Goal: Task Accomplishment & Management: Manage account settings

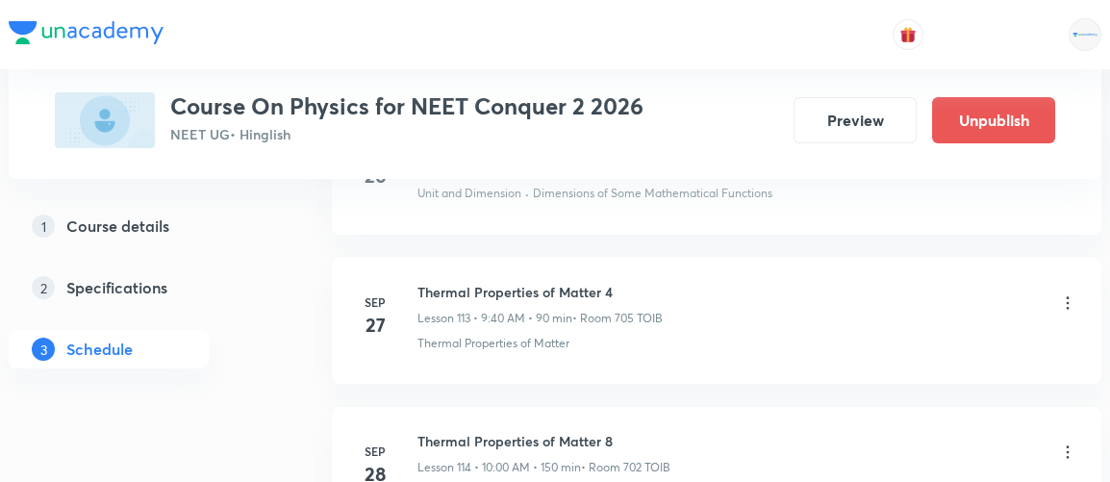
scroll to position [17895, 0]
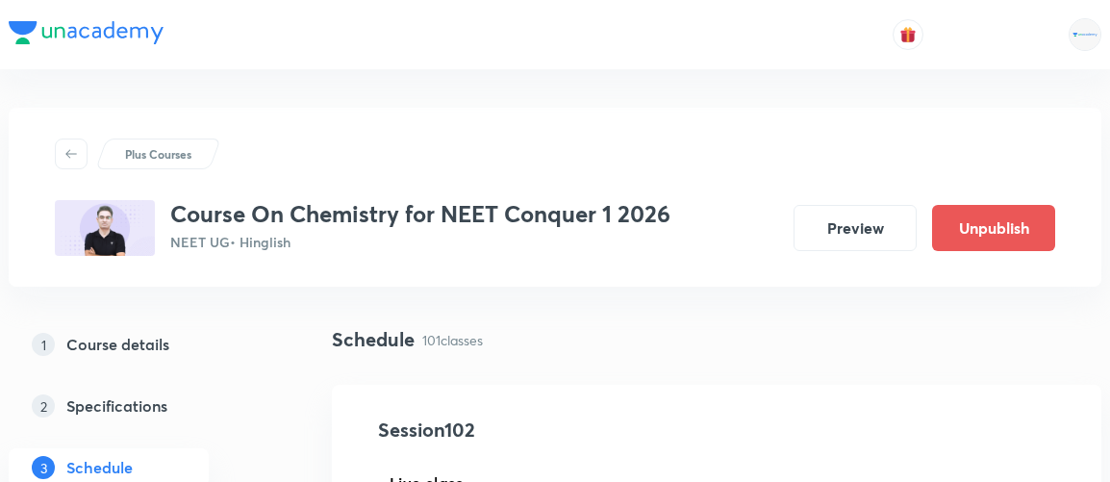
scroll to position [15210, 0]
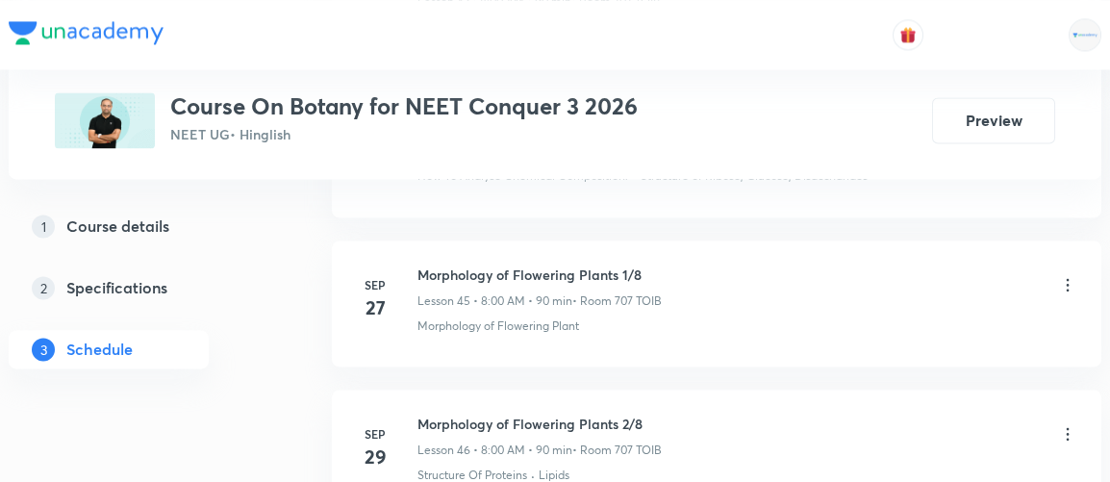
scroll to position [8185, 0]
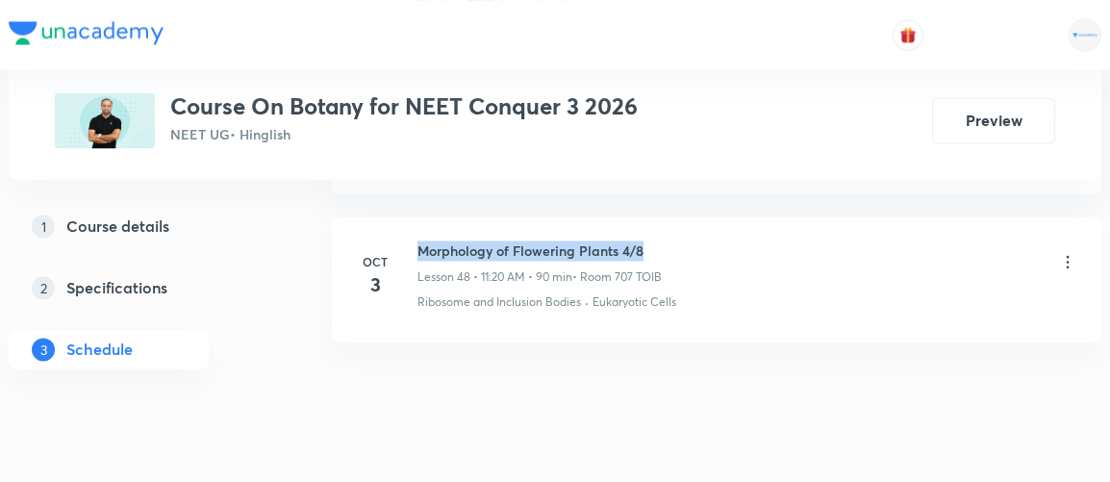
drag, startPoint x: 420, startPoint y: 214, endPoint x: 648, endPoint y: 214, distance: 228.1
click at [648, 241] on h6 "Morphology of Flowering Plants 4/8" at bounding box center [540, 251] width 244 height 20
copy h6 "Morphology of Flowering Plants 4/8"
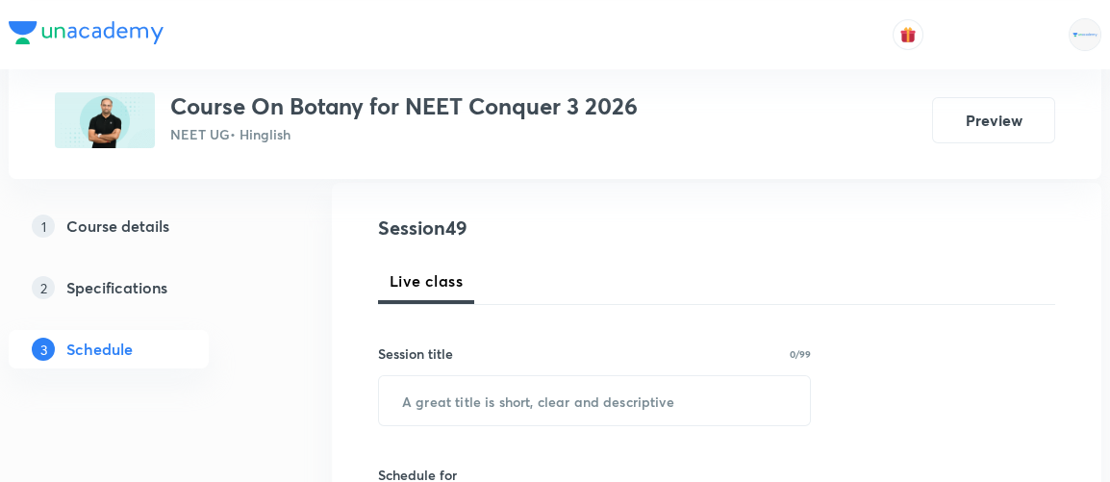
scroll to position [253, 0]
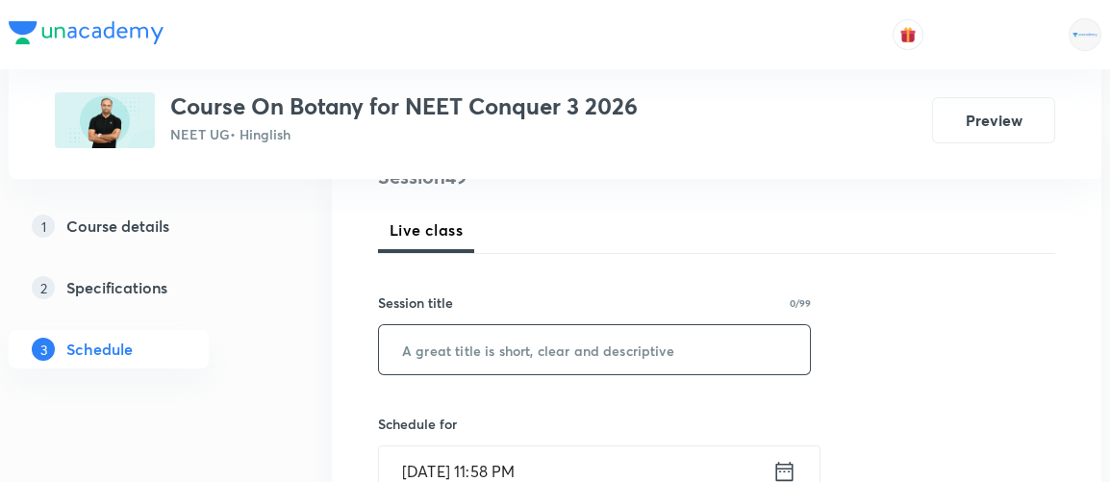
click at [413, 356] on input "text" at bounding box center [594, 349] width 431 height 49
paste input "Morphology of Flowering Plants 4/8"
click at [644, 354] on input "Morphology of Flowering Plants 4/8" at bounding box center [594, 349] width 431 height 49
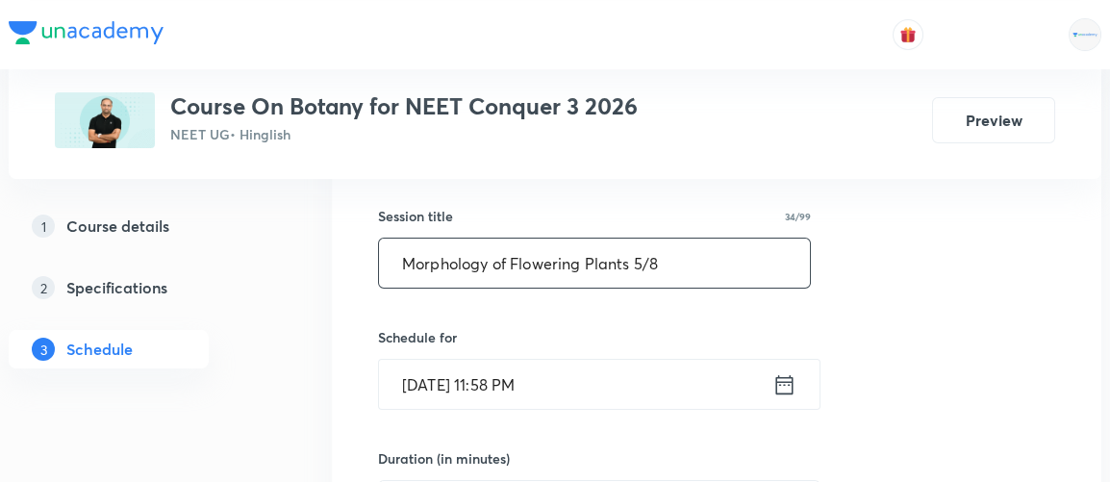
scroll to position [352, 0]
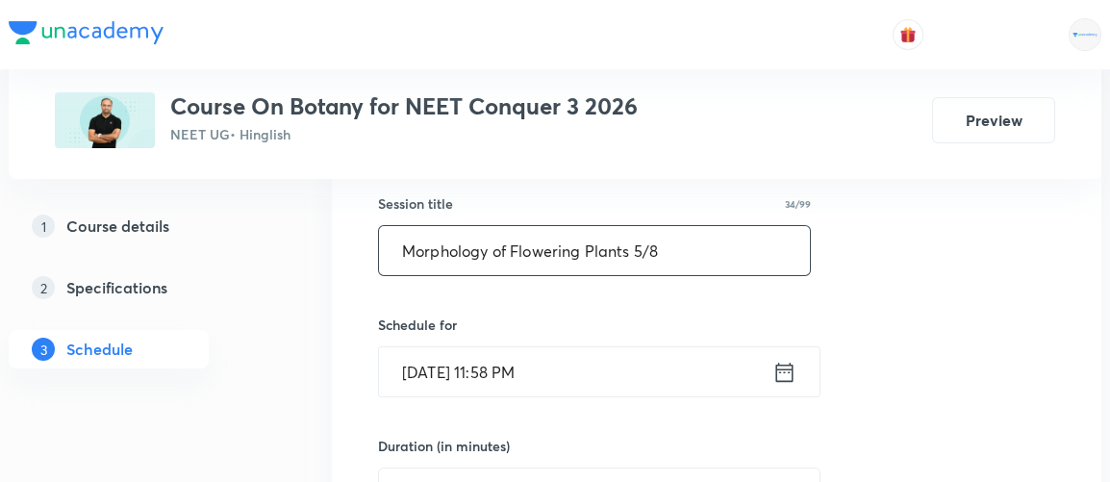
type input "Morphology of Flowering Plants 5/8"
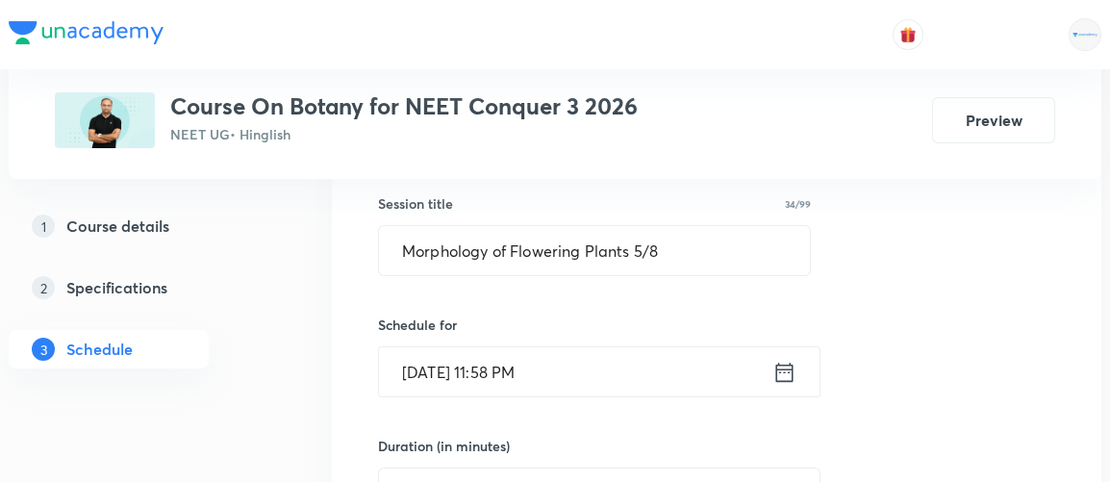
click at [792, 371] on icon at bounding box center [785, 371] width 17 height 19
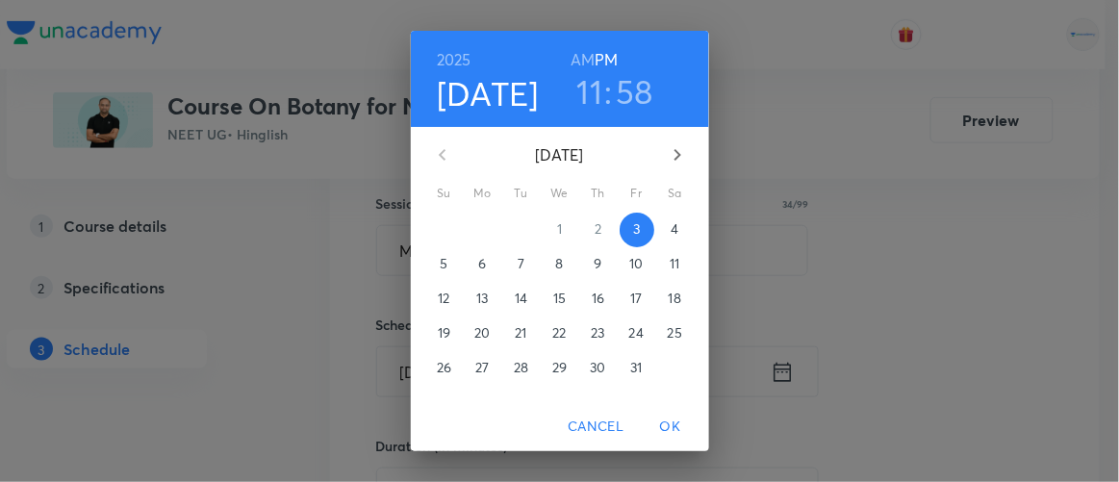
click at [671, 234] on p "4" at bounding box center [675, 228] width 8 height 19
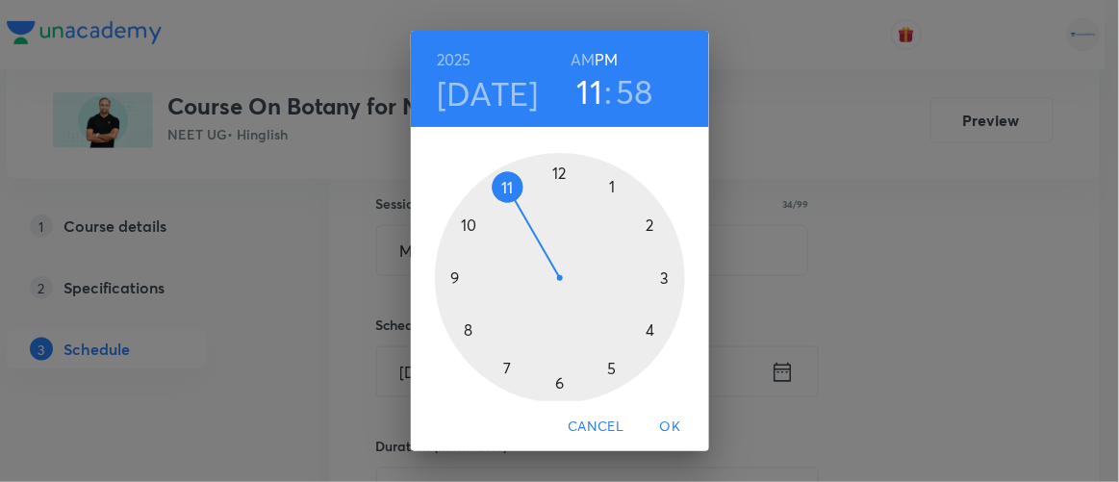
click at [573, 61] on h6 "AM" at bounding box center [583, 59] width 24 height 27
click at [461, 331] on div at bounding box center [560, 278] width 250 height 250
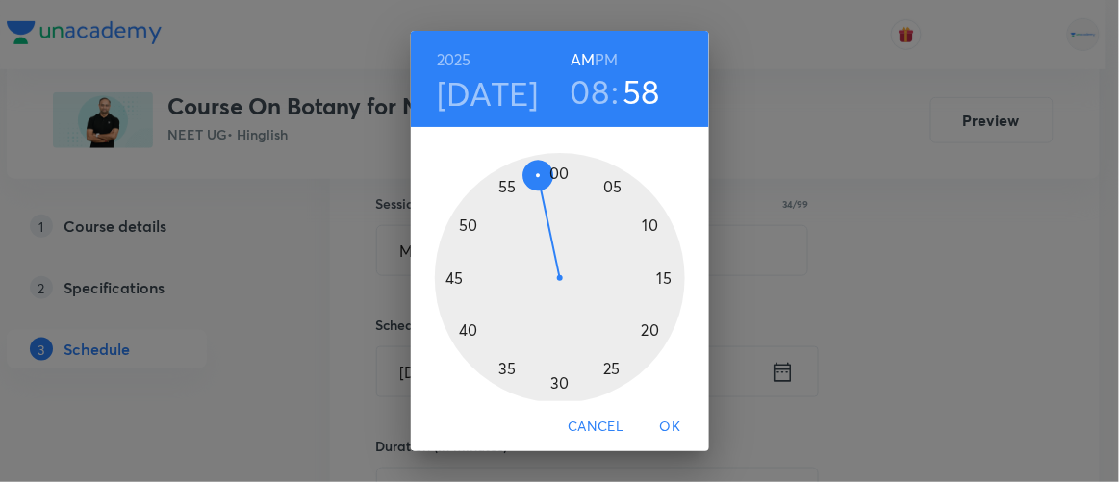
click at [554, 170] on div at bounding box center [560, 278] width 250 height 250
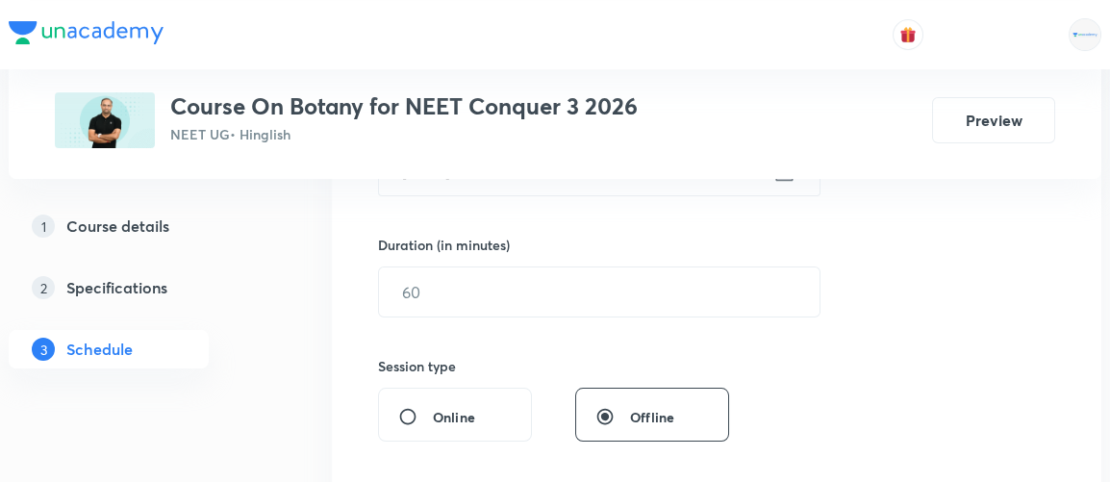
scroll to position [554, 0]
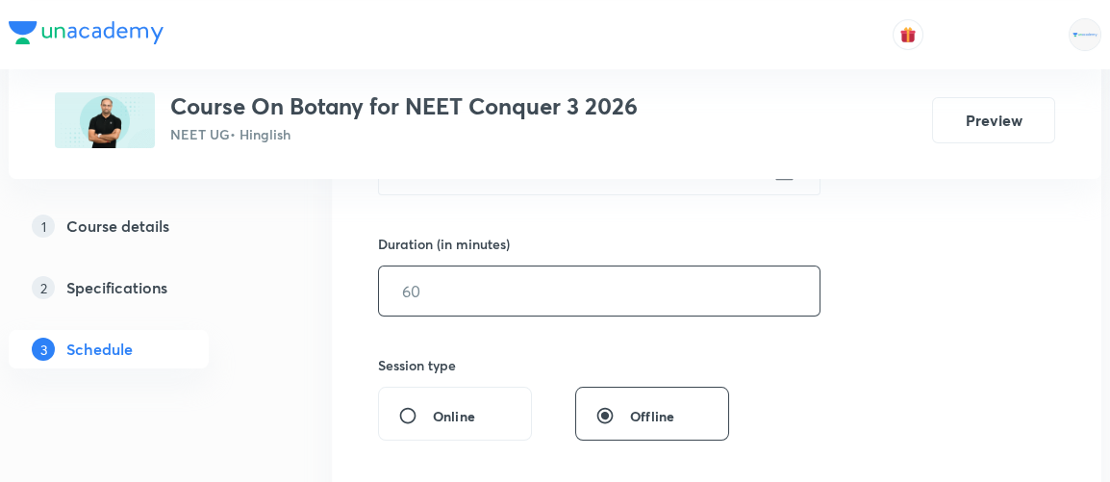
click at [453, 294] on input "text" at bounding box center [599, 291] width 441 height 49
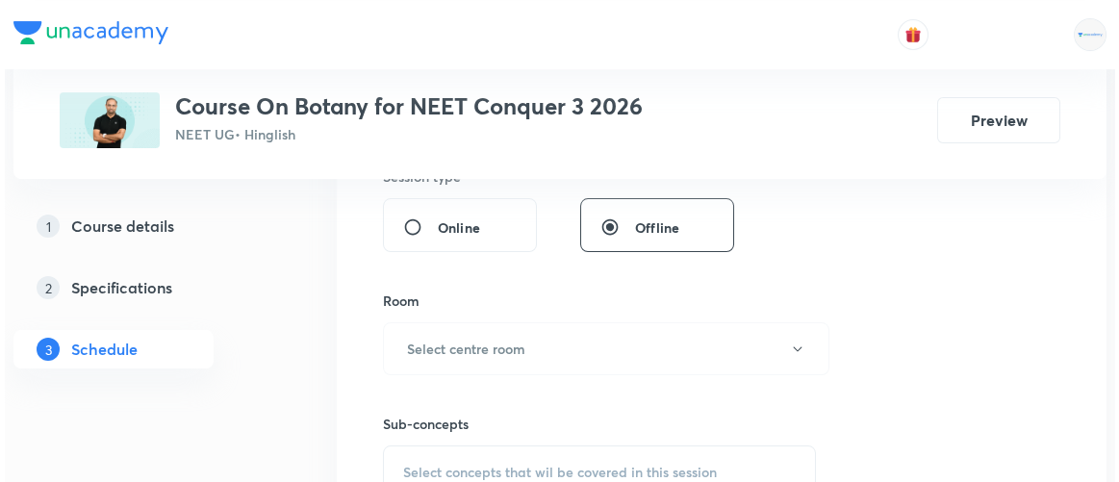
scroll to position [750, 0]
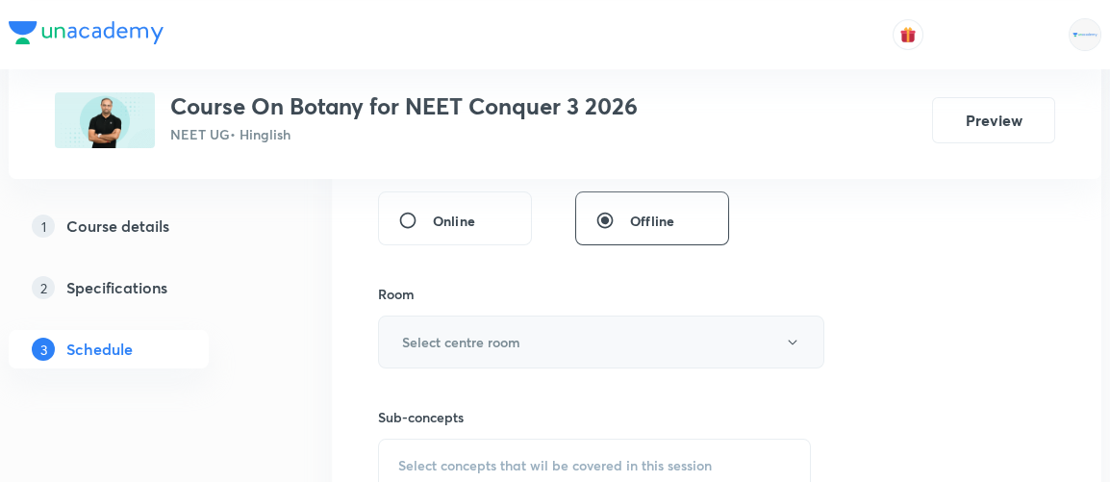
type input "90"
click at [469, 340] on h6 "Select centre room" at bounding box center [461, 342] width 118 height 20
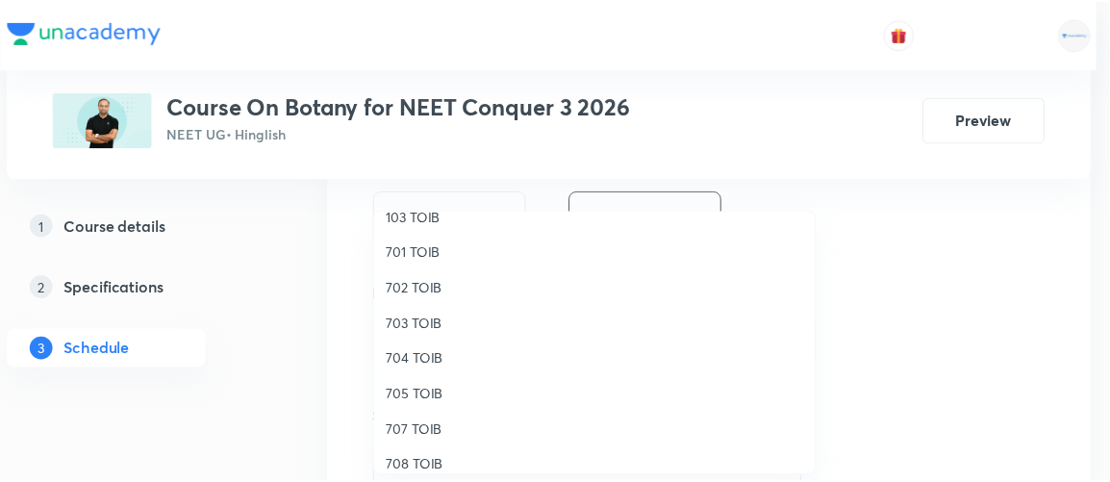
scroll to position [166, 0]
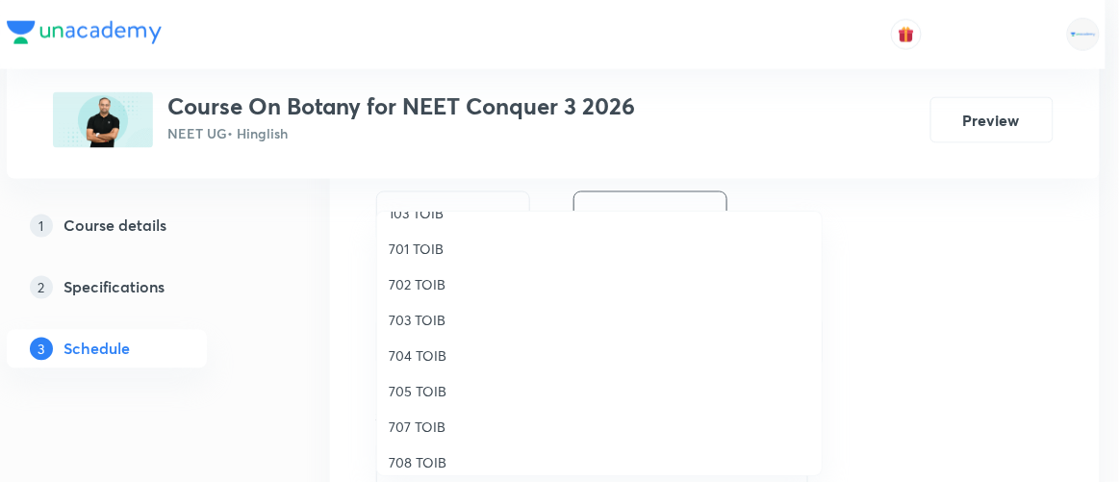
click at [413, 432] on span "707 TOIB" at bounding box center [599, 427] width 421 height 20
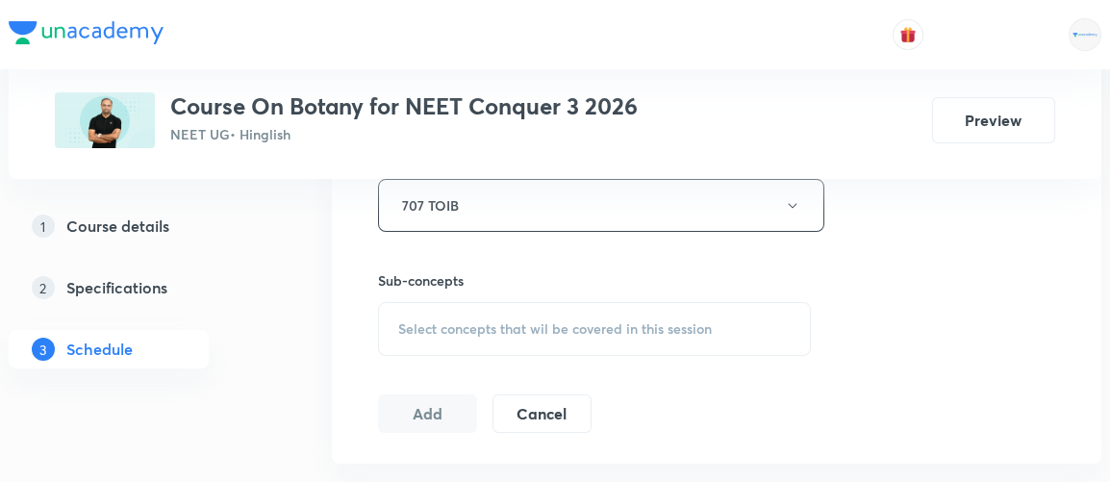
scroll to position [891, 0]
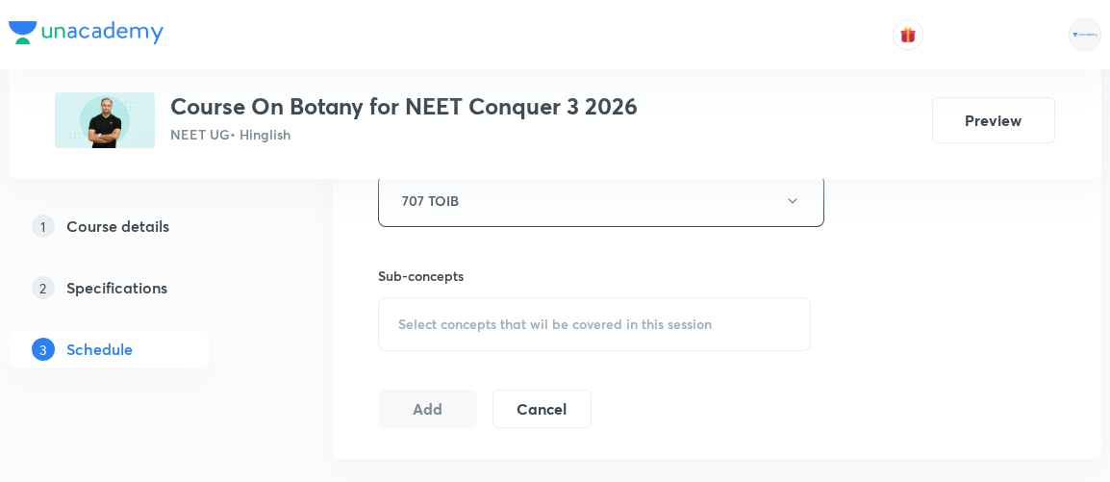
click at [592, 329] on div "Select concepts that wil be covered in this session" at bounding box center [594, 324] width 433 height 54
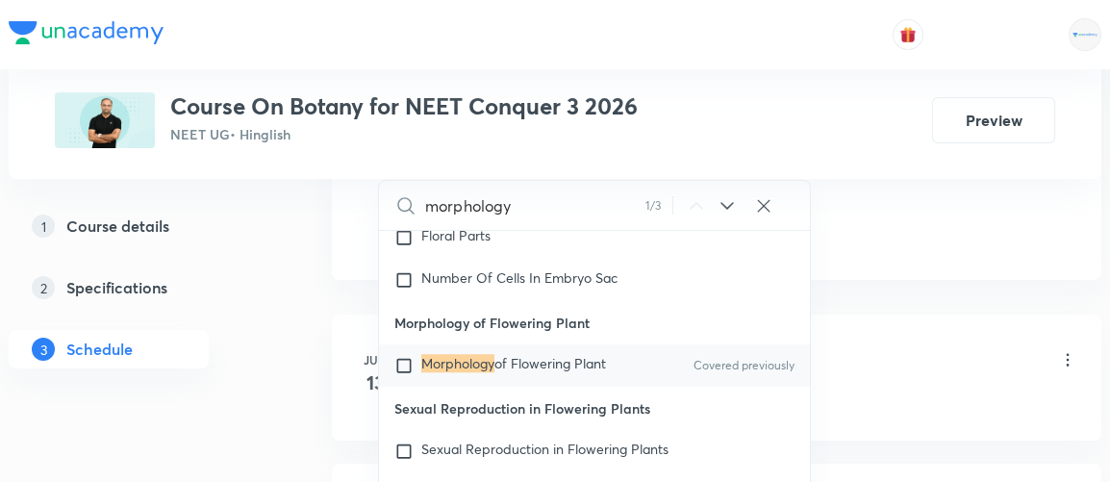
scroll to position [22994, 0]
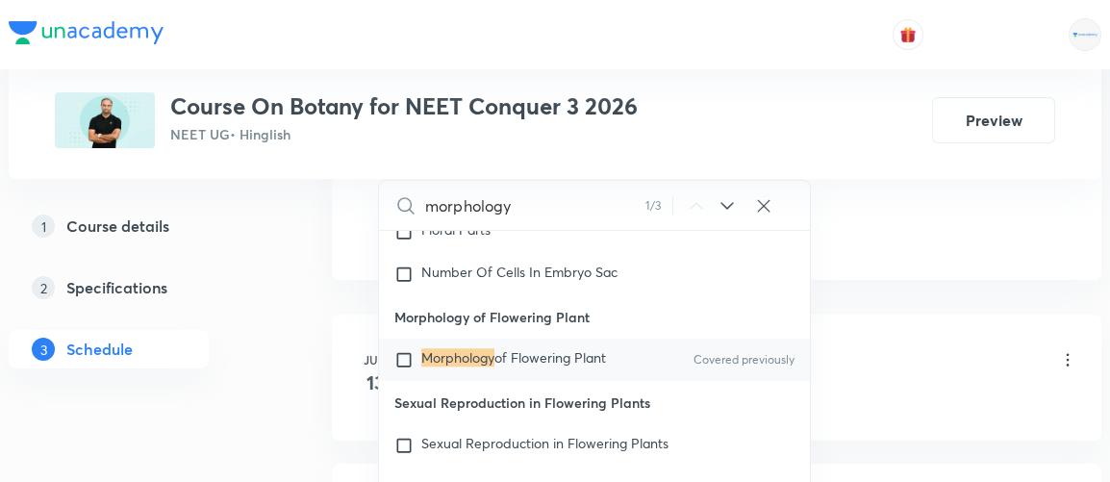
type input "morphology"
click at [401, 350] on input "checkbox" at bounding box center [408, 359] width 27 height 19
checkbox input "true"
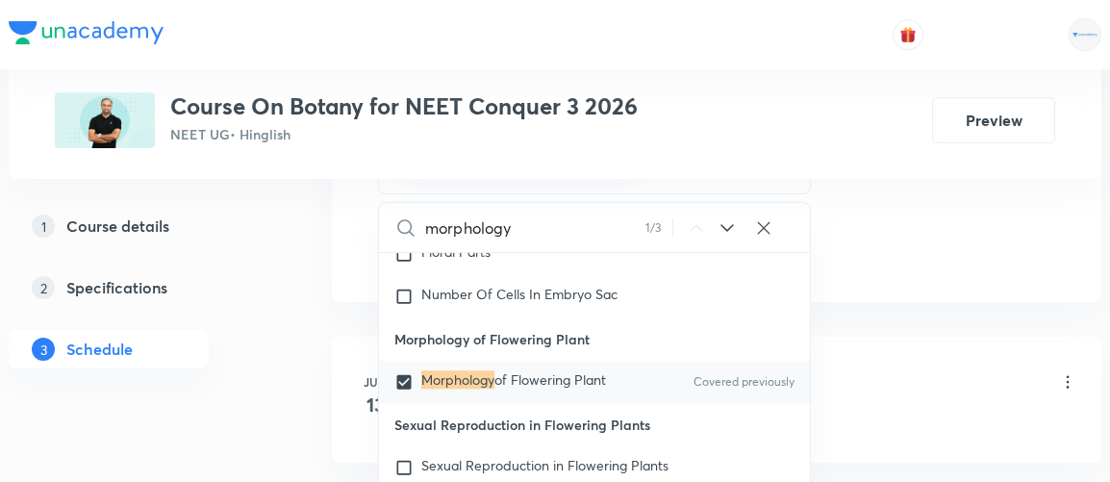
click at [248, 361] on div "1 Course details 2 Specifications 3 Schedule" at bounding box center [140, 299] width 262 height 185
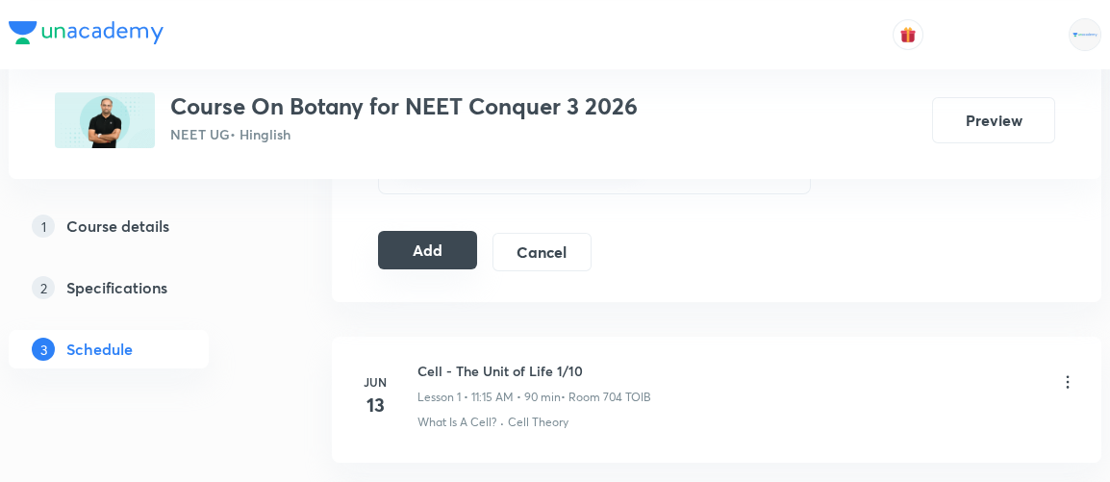
click at [433, 244] on button "Add" at bounding box center [427, 250] width 99 height 38
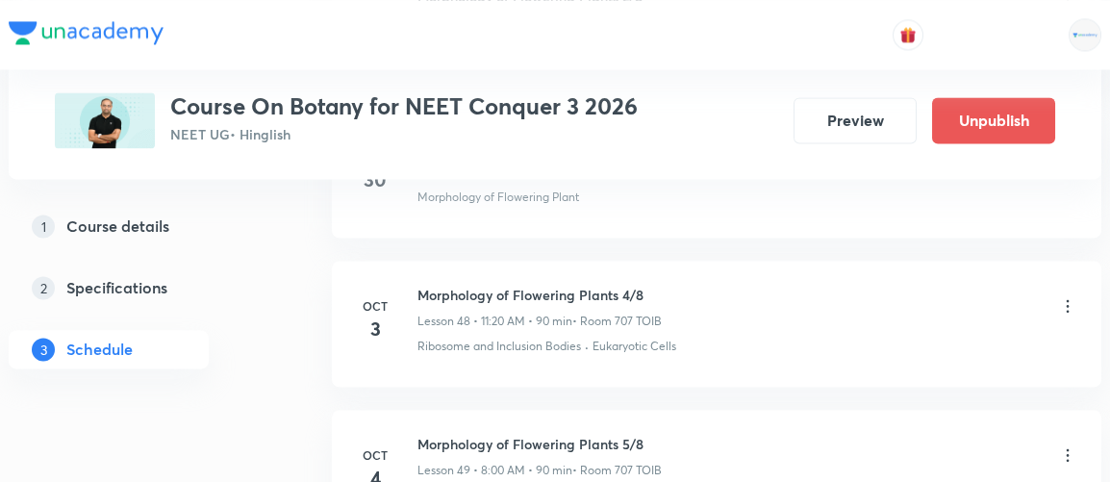
scroll to position [7453, 0]
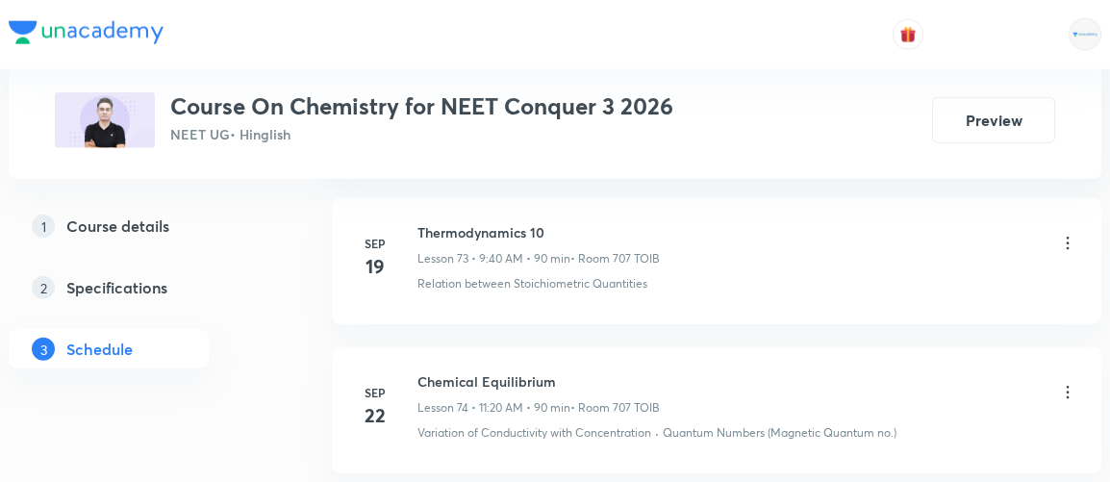
scroll to position [13290, 0]
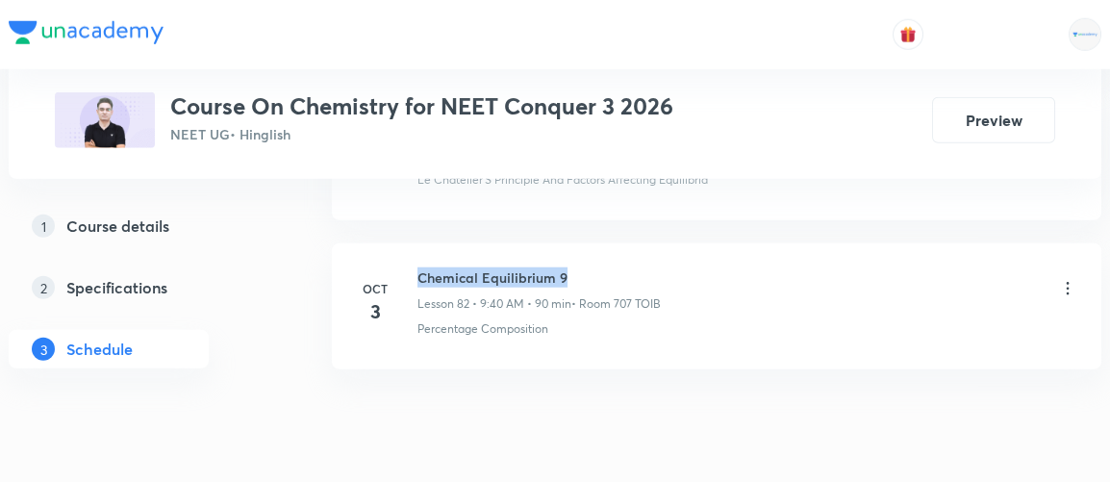
drag, startPoint x: 417, startPoint y: 211, endPoint x: 623, endPoint y: 191, distance: 206.8
click at [623, 243] on li "Oct 3 Chemical Equilibrium 9 Lesson 82 • 9:40 AM • 90 min • Room 707 TOIB Perce…" at bounding box center [717, 306] width 770 height 126
copy h6 "Chemical Equilibrium 9"
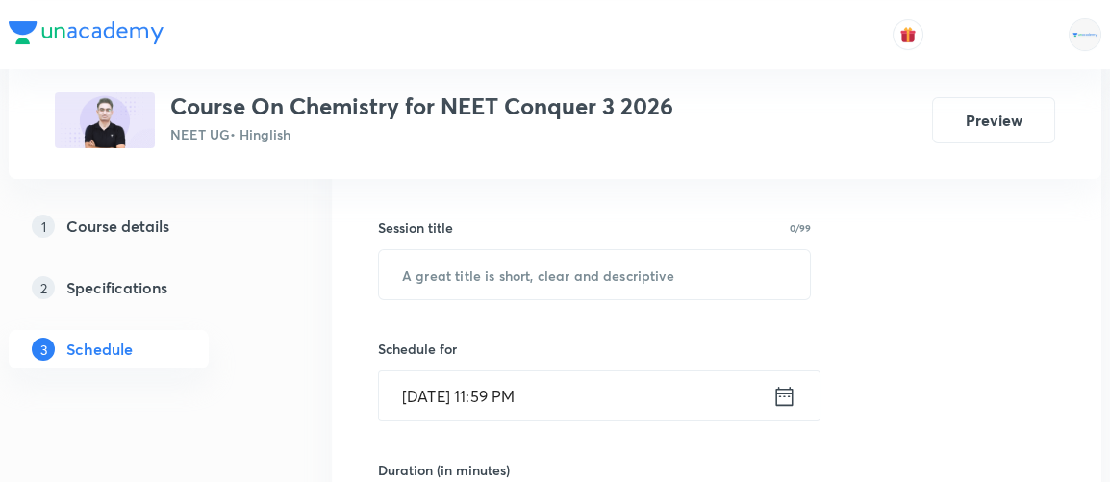
scroll to position [330, 0]
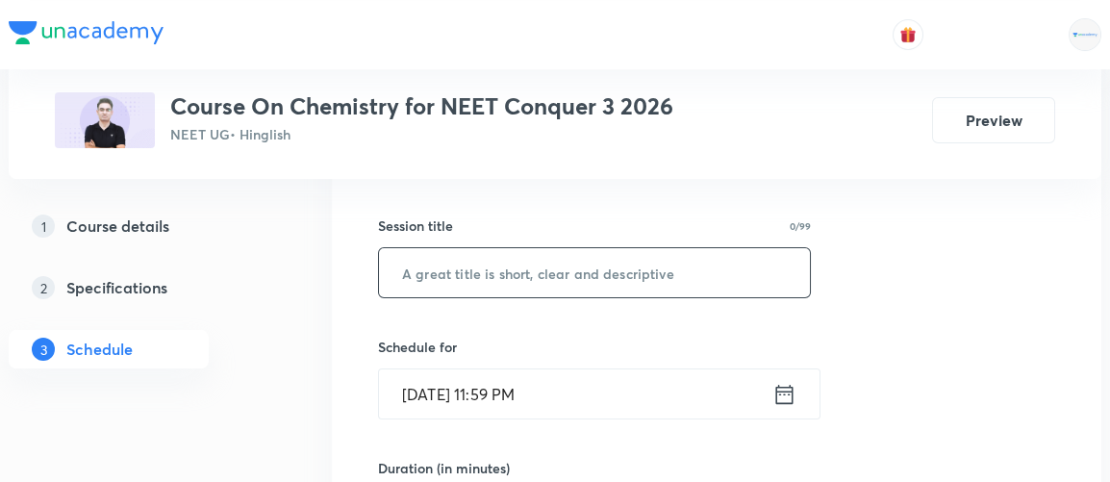
click at [482, 288] on input "text" at bounding box center [594, 272] width 431 height 49
paste input "Chemical Equilibrium 9"
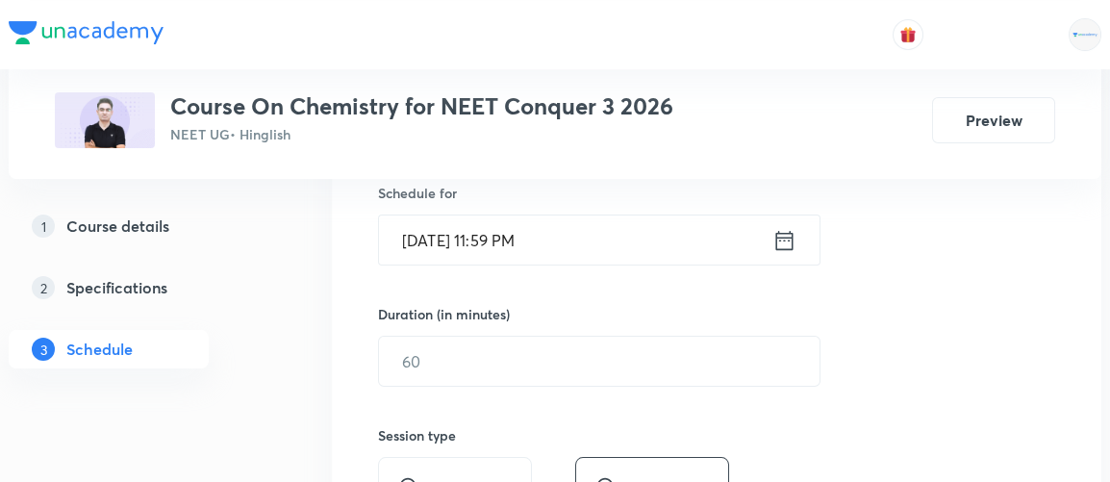
scroll to position [484, 0]
type input "Chemical Equilibrium 10"
click at [781, 240] on icon at bounding box center [785, 240] width 24 height 27
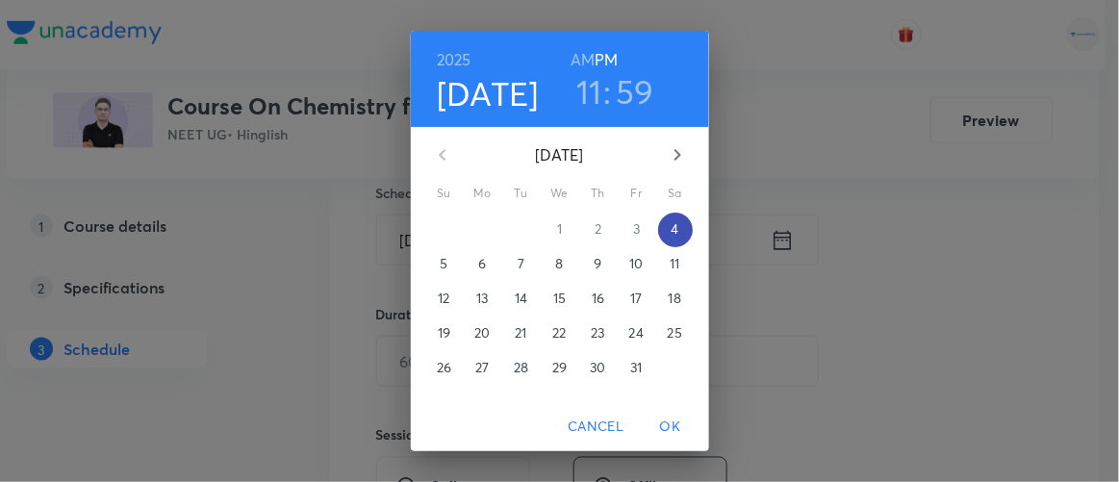
click at [671, 228] on p "4" at bounding box center [675, 228] width 8 height 19
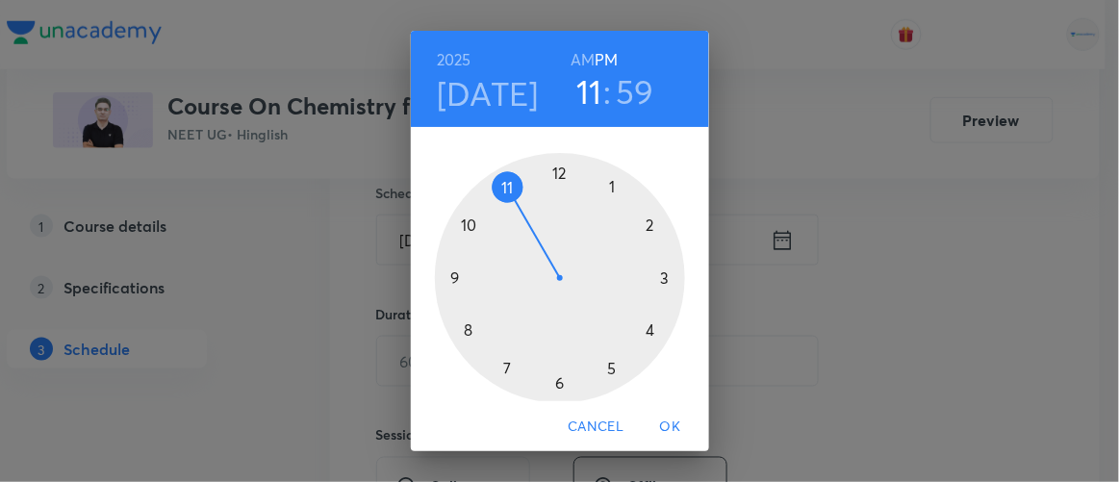
click at [577, 60] on h6 "AM" at bounding box center [583, 59] width 24 height 27
click at [447, 276] on div at bounding box center [560, 278] width 250 height 250
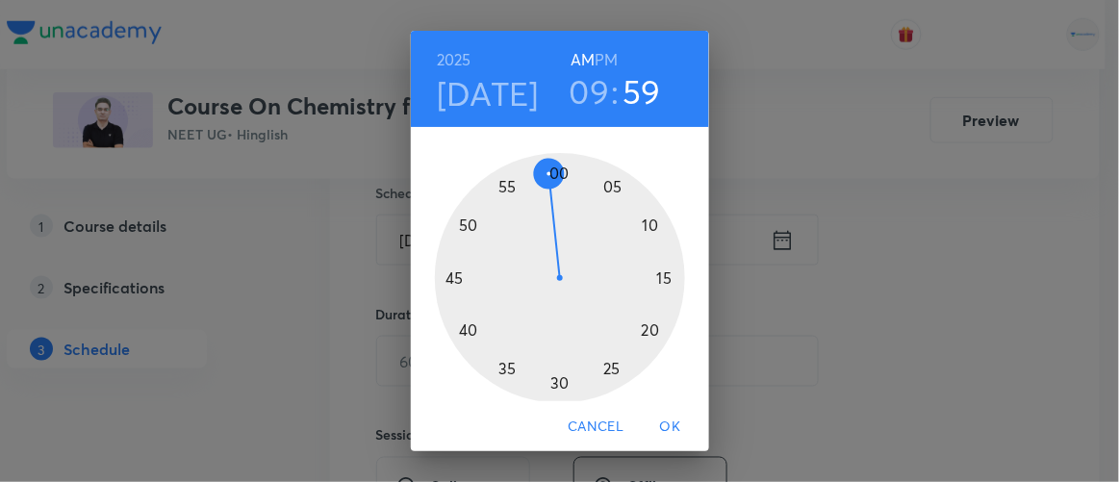
click at [460, 328] on div at bounding box center [560, 278] width 250 height 250
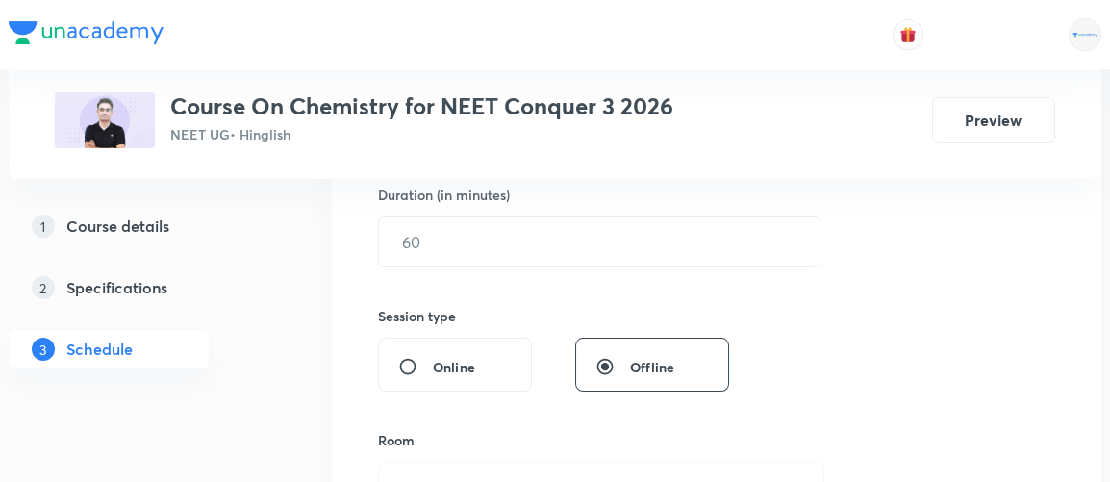
scroll to position [615, 0]
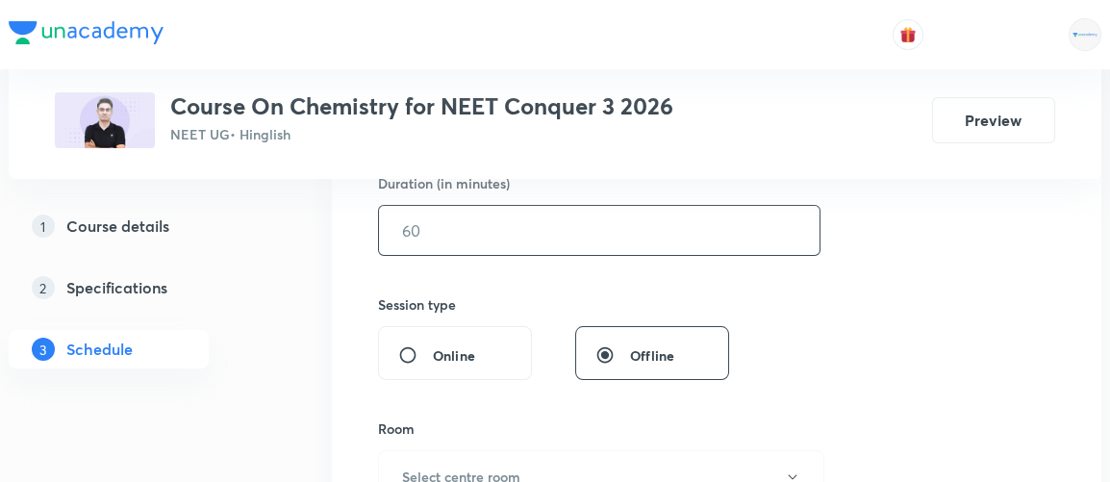
click at [426, 232] on input "text" at bounding box center [599, 230] width 441 height 49
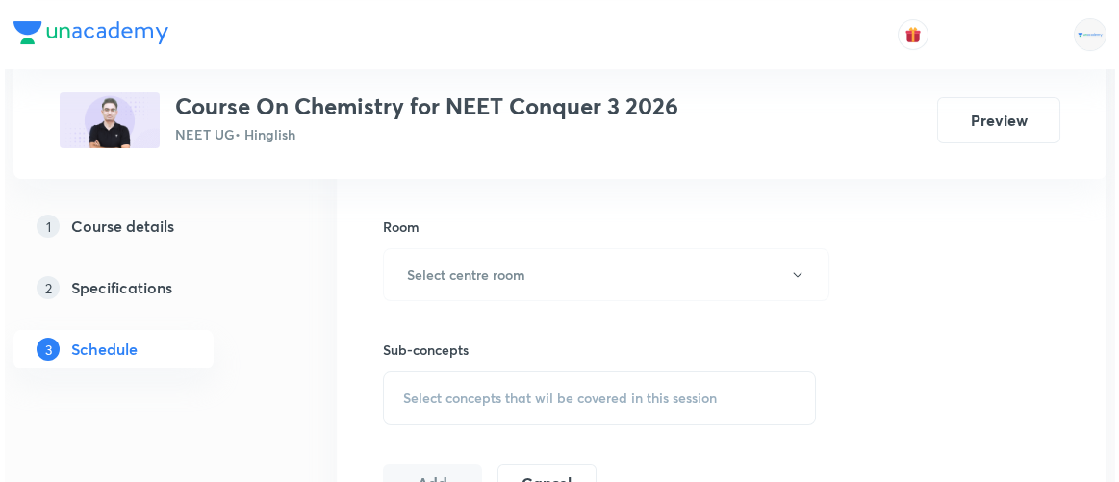
scroll to position [818, 0]
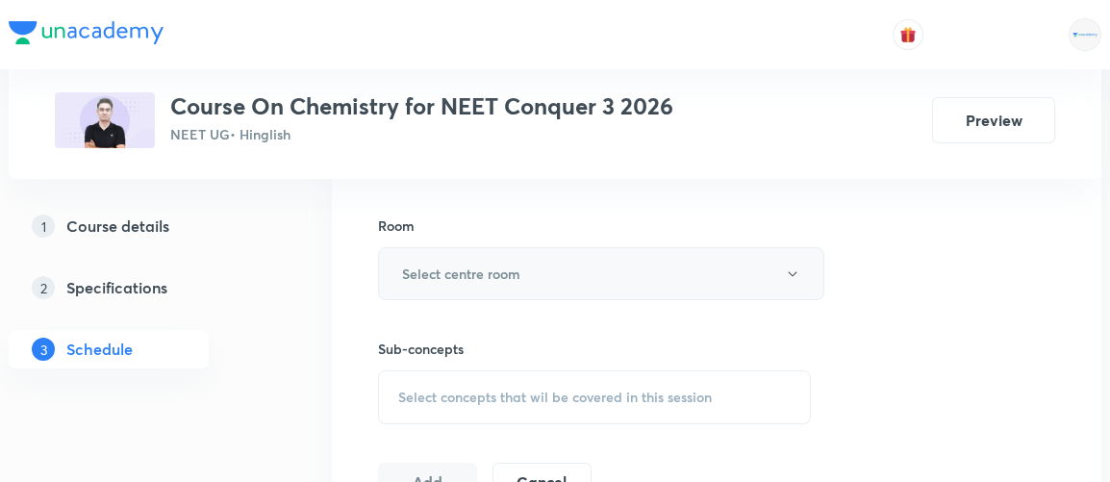
type input "90"
click at [432, 268] on h6 "Select centre room" at bounding box center [461, 274] width 118 height 20
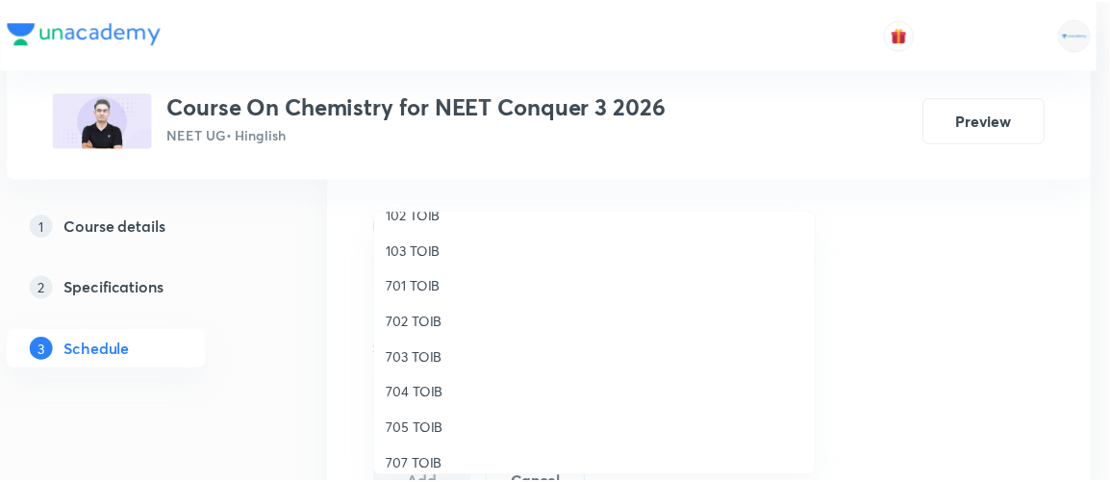
scroll to position [177, 0]
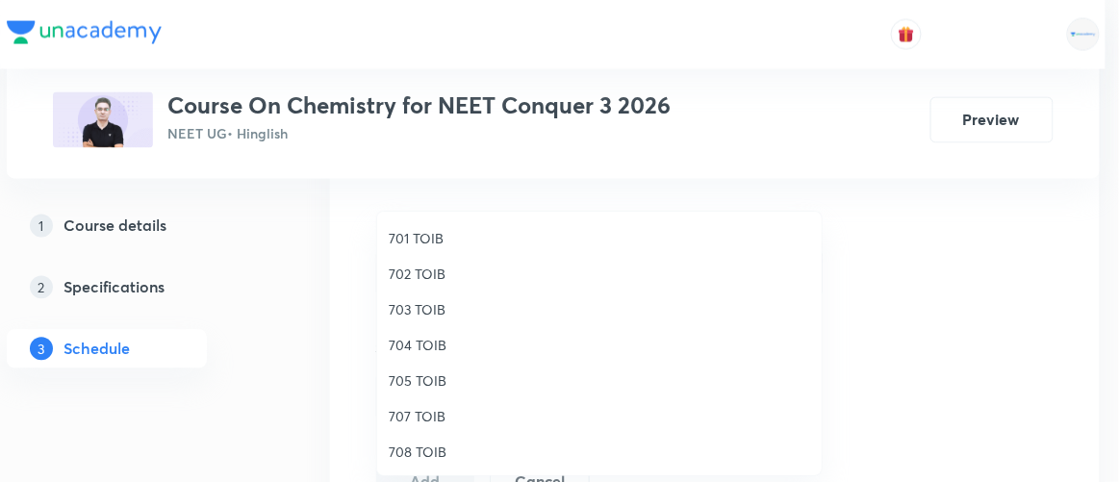
click at [419, 416] on span "707 TOIB" at bounding box center [599, 416] width 421 height 20
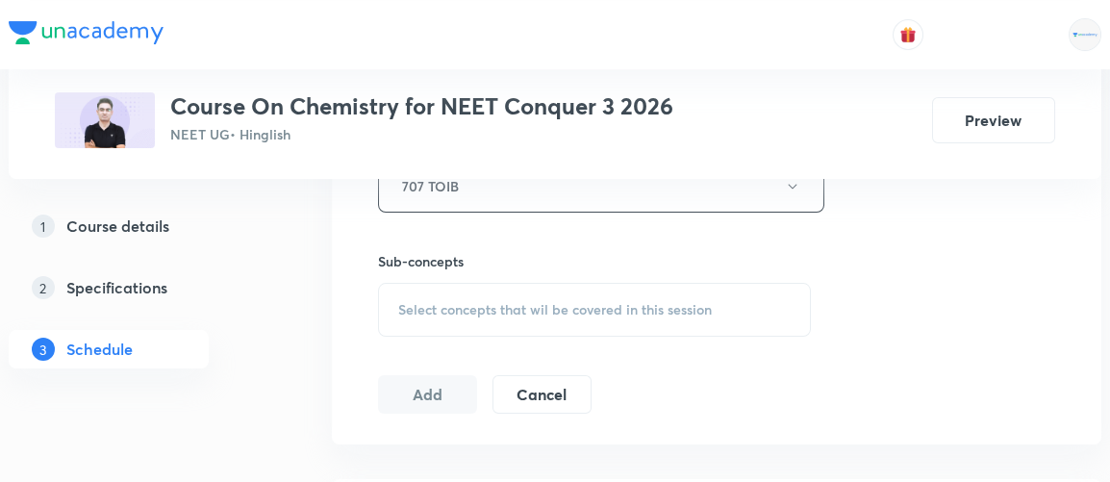
scroll to position [908, 0]
click at [585, 304] on span "Select concepts that wil be covered in this session" at bounding box center [555, 306] width 314 height 15
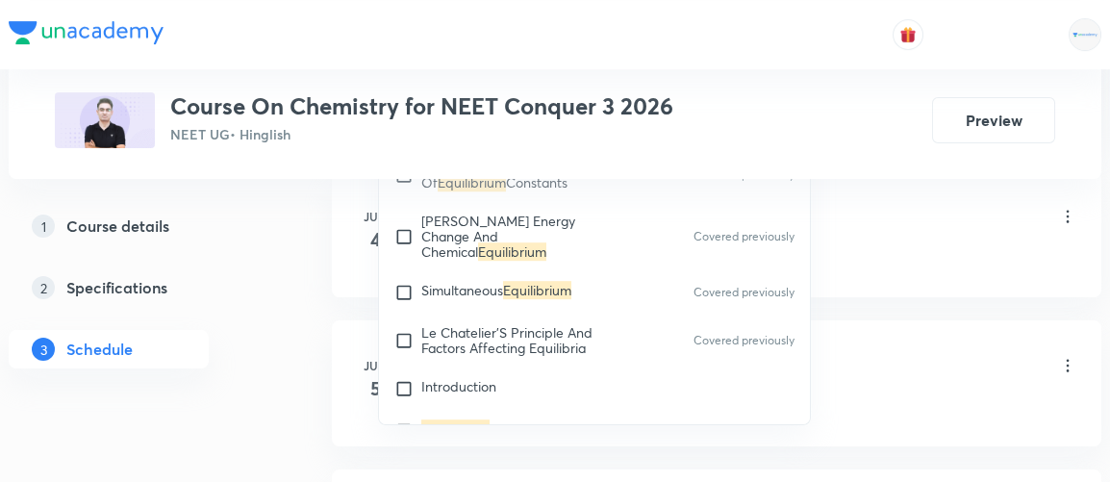
scroll to position [3550, 0]
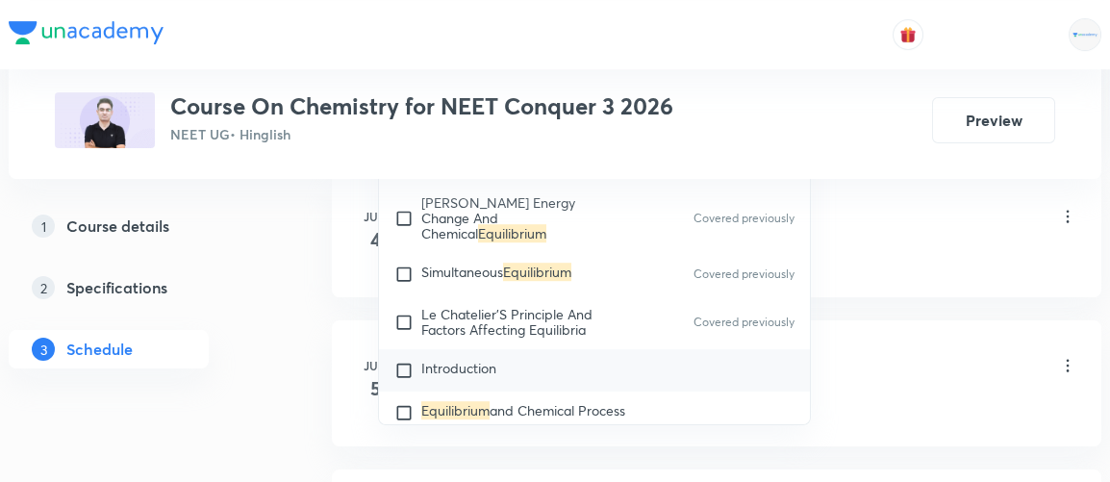
type input "equilibrium"
click at [469, 359] on span "Introduction" at bounding box center [458, 368] width 75 height 18
checkbox input "true"
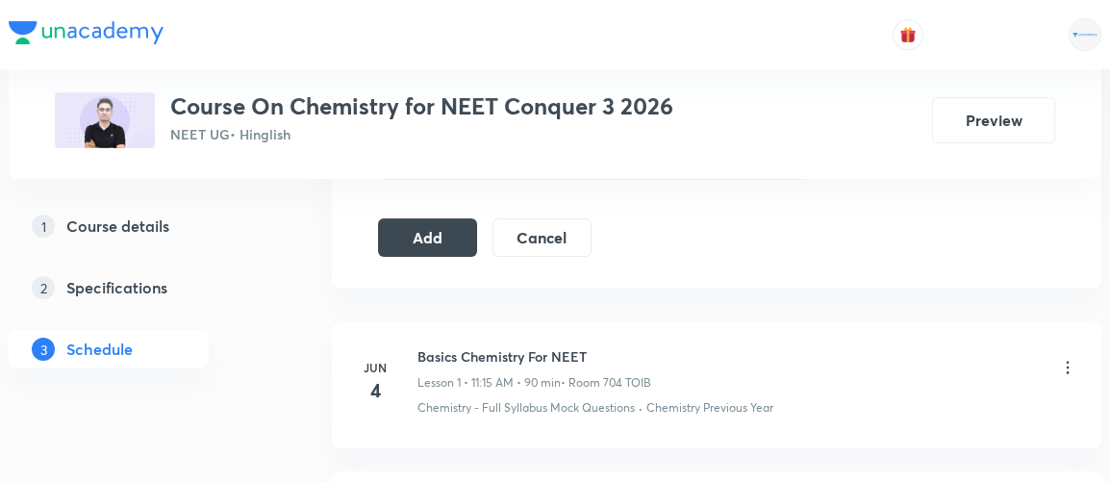
scroll to position [1073, 0]
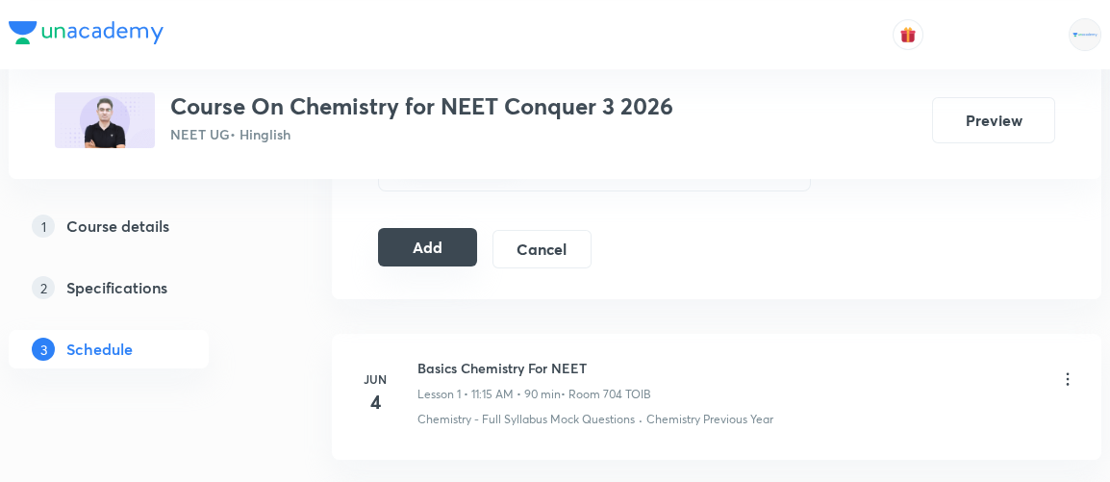
click at [438, 244] on button "Add" at bounding box center [427, 247] width 99 height 38
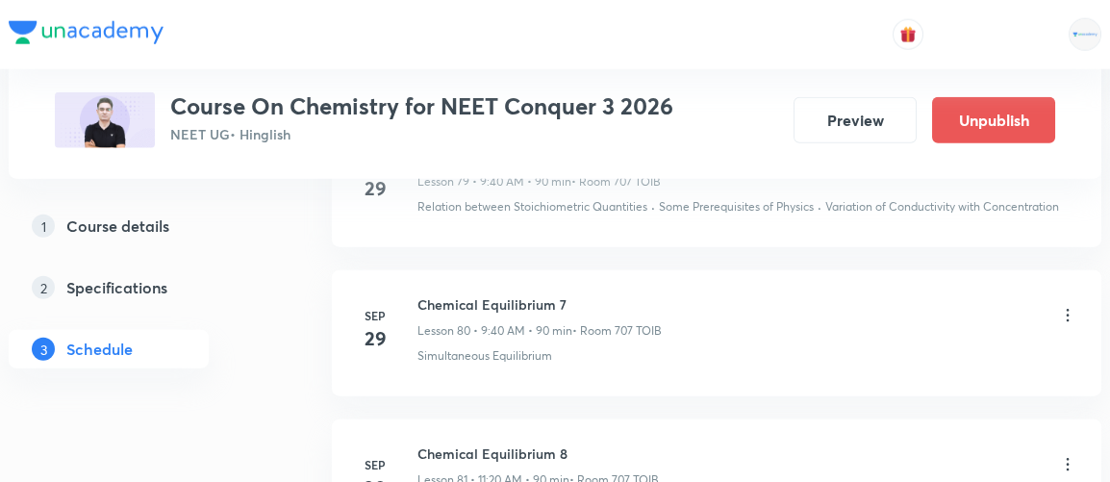
scroll to position [12558, 0]
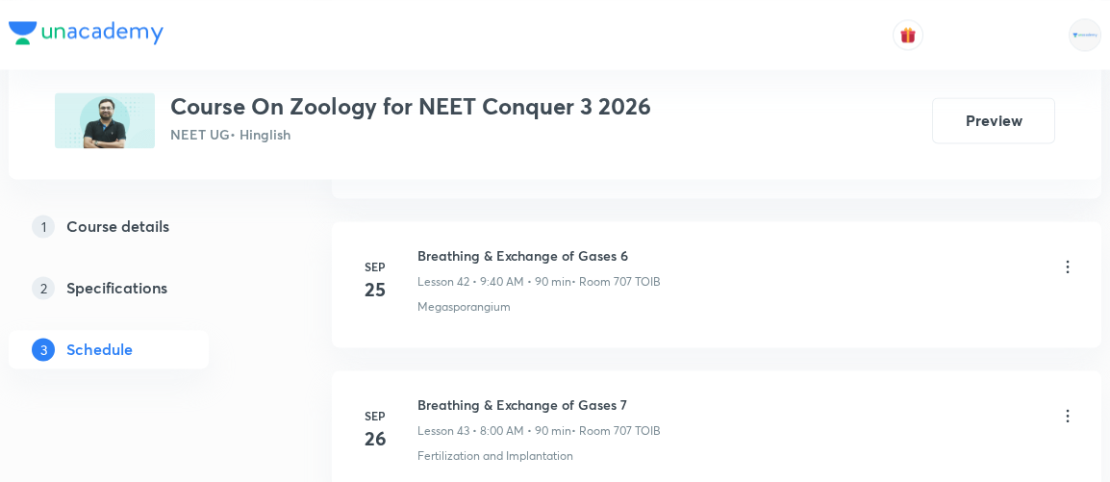
scroll to position [7975, 0]
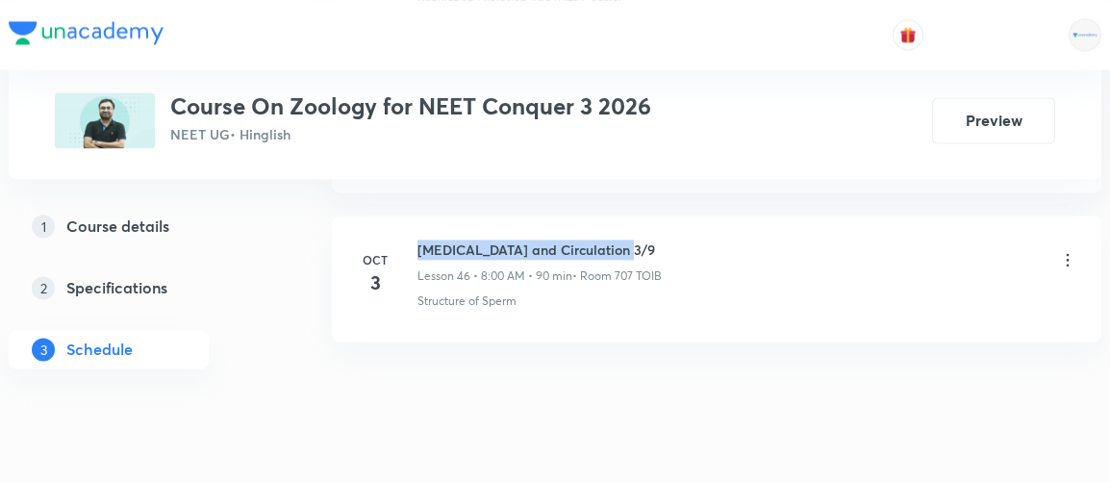
drag, startPoint x: 419, startPoint y: 210, endPoint x: 653, endPoint y: 183, distance: 236.3
click at [653, 216] on li "[DATE] [MEDICAL_DATA] and Circulation 3/9 Lesson 46 • 8:00 AM • 90 min • Room 7…" at bounding box center [717, 279] width 770 height 126
copy h6 "[MEDICAL_DATA] and Circulation 3/9"
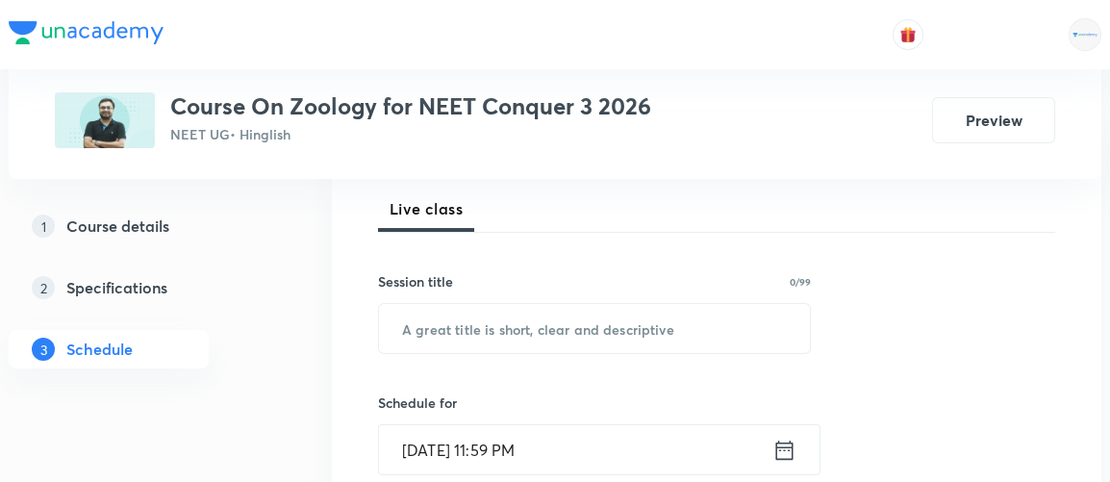
scroll to position [281, 0]
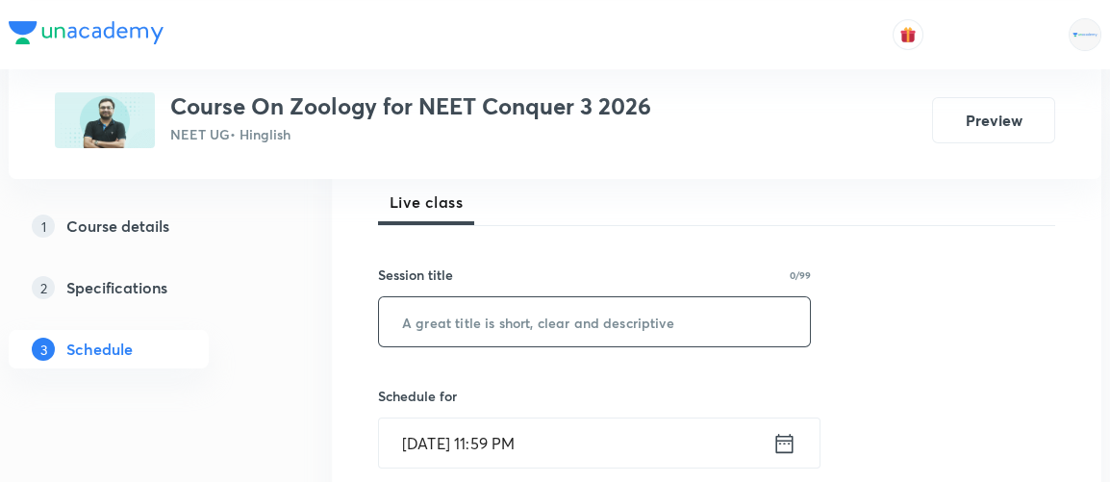
click at [494, 331] on input "text" at bounding box center [594, 321] width 431 height 49
paste input "Body fluids and Circulation 3/9"
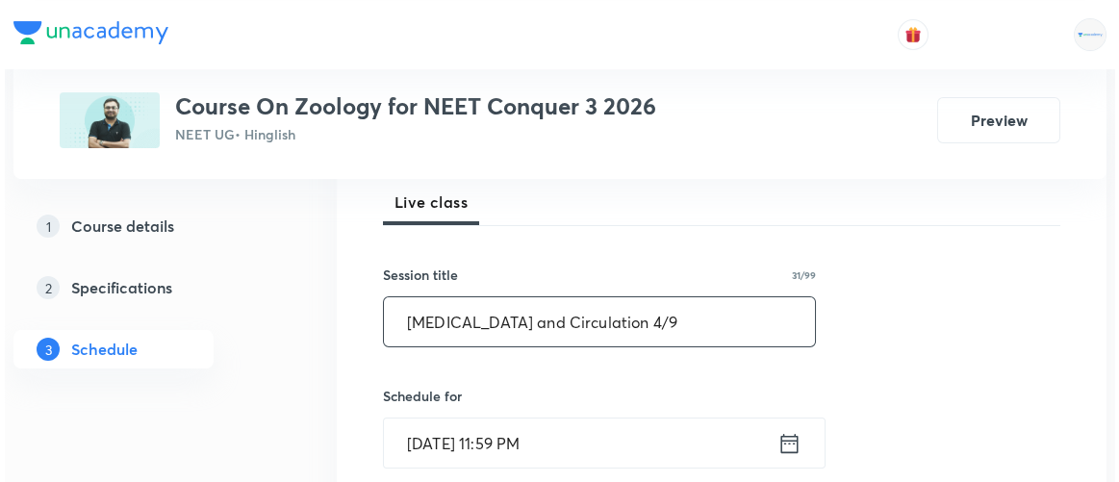
scroll to position [477, 0]
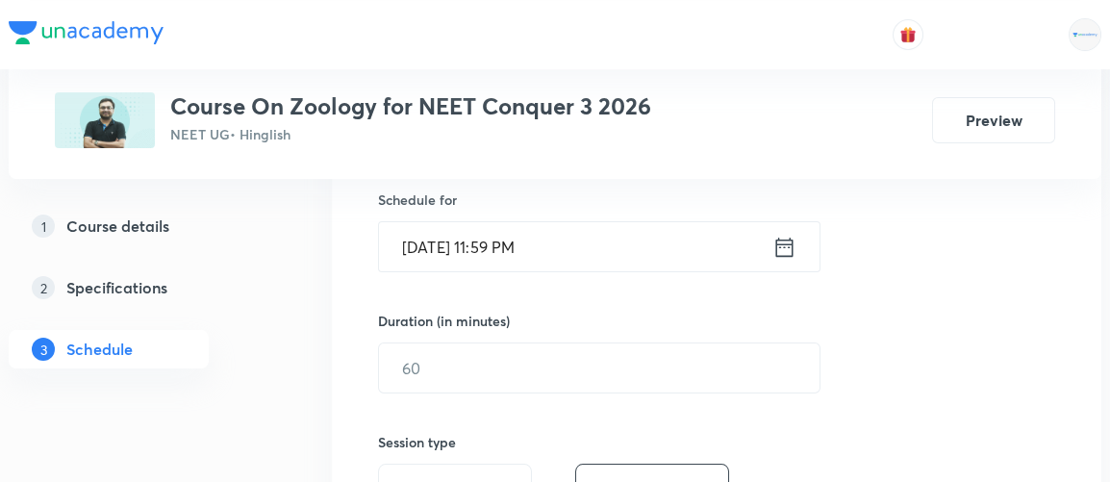
type input "Body fluids and Circulation 4/9"
click at [778, 246] on icon at bounding box center [785, 247] width 24 height 27
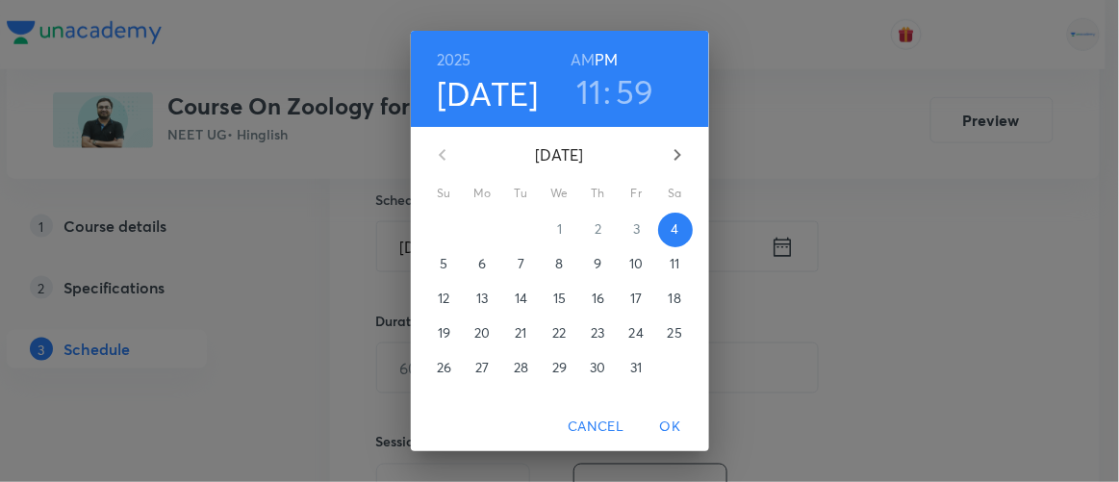
click at [574, 55] on h6 "AM" at bounding box center [583, 59] width 24 height 27
click at [619, 87] on h3 "59" at bounding box center [635, 91] width 38 height 40
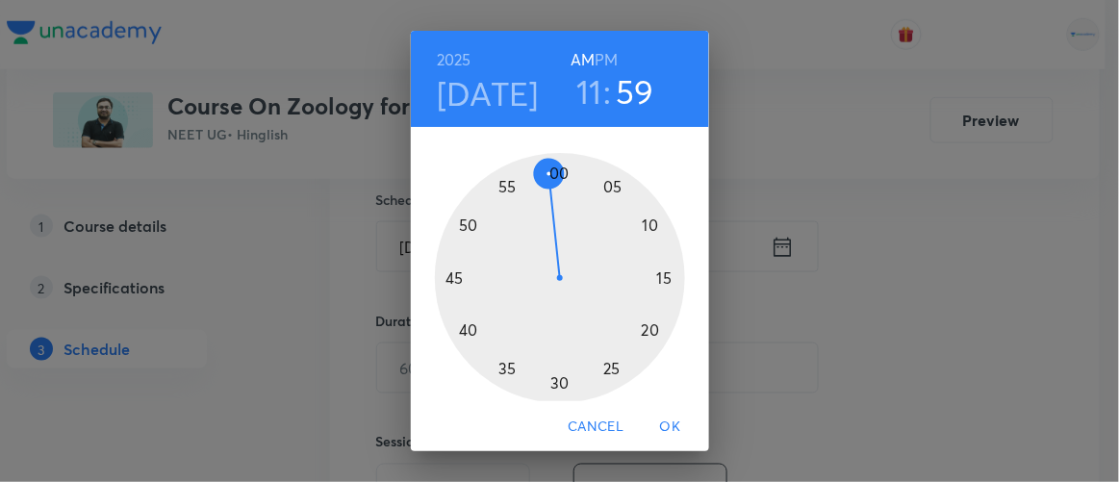
click at [644, 323] on div at bounding box center [560, 278] width 250 height 250
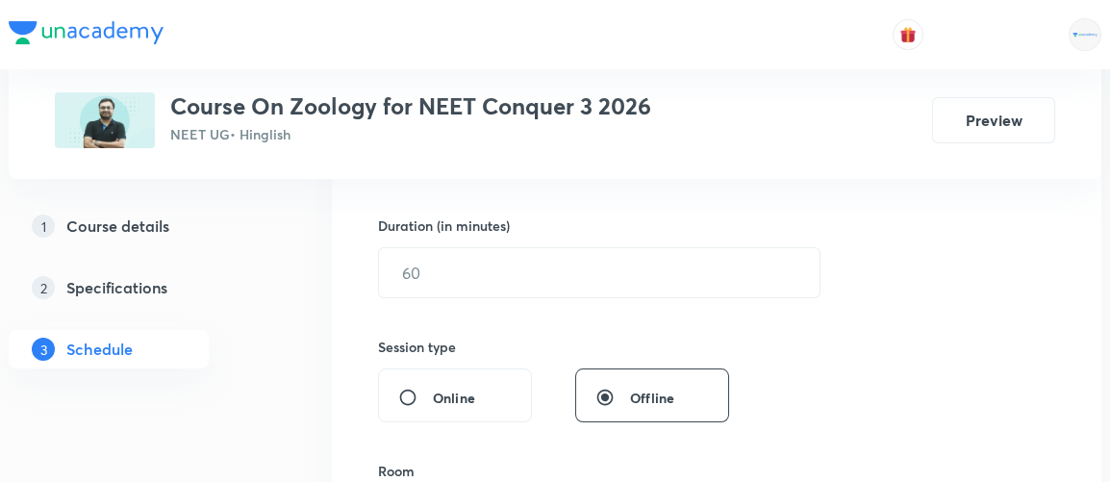
scroll to position [568, 0]
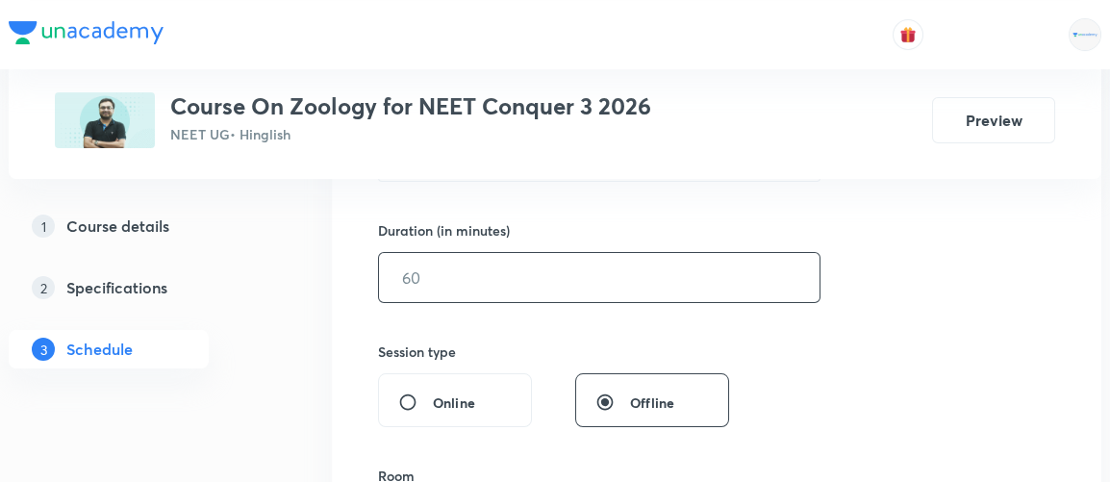
click at [468, 285] on input "text" at bounding box center [599, 277] width 441 height 49
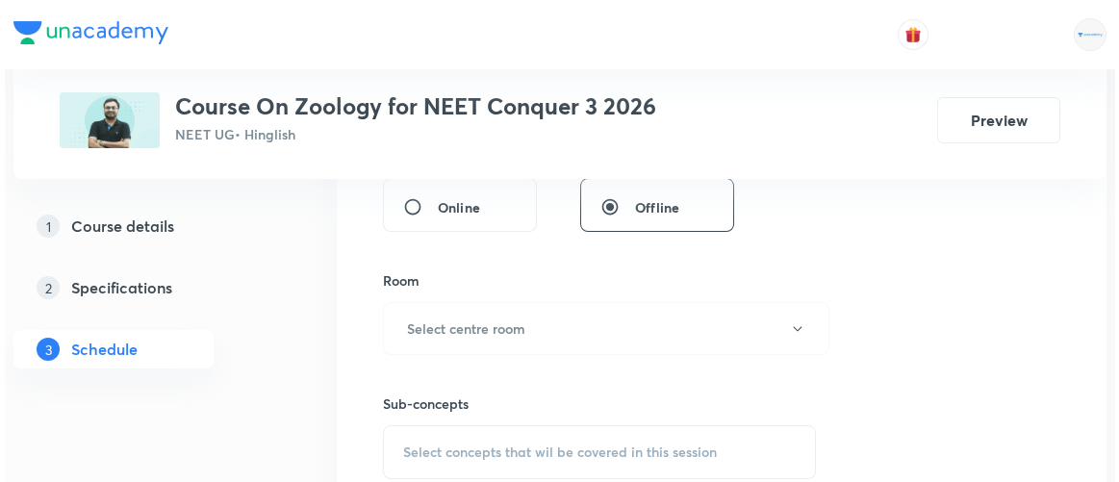
scroll to position [764, 0]
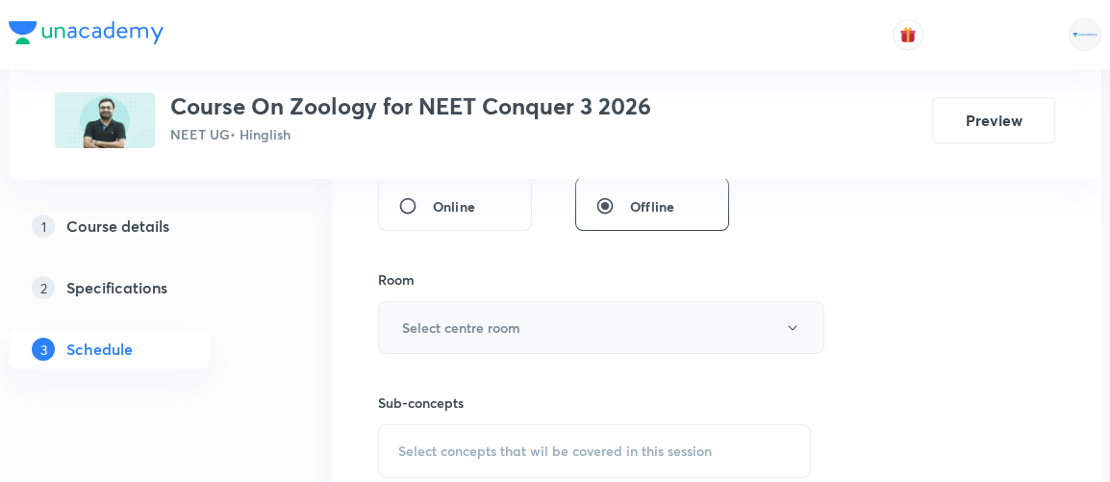
type input "90"
click at [468, 321] on h6 "Select centre room" at bounding box center [461, 328] width 118 height 20
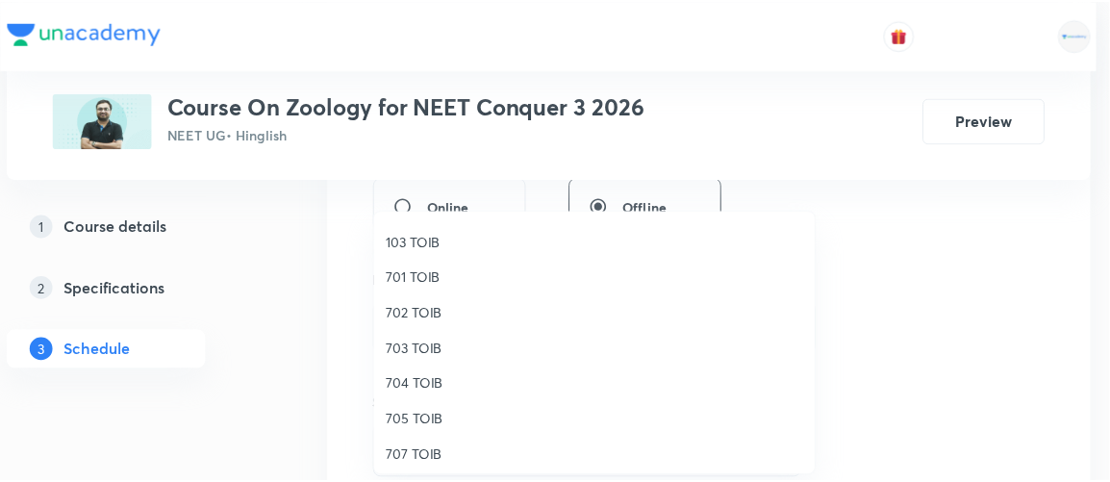
scroll to position [141, 0]
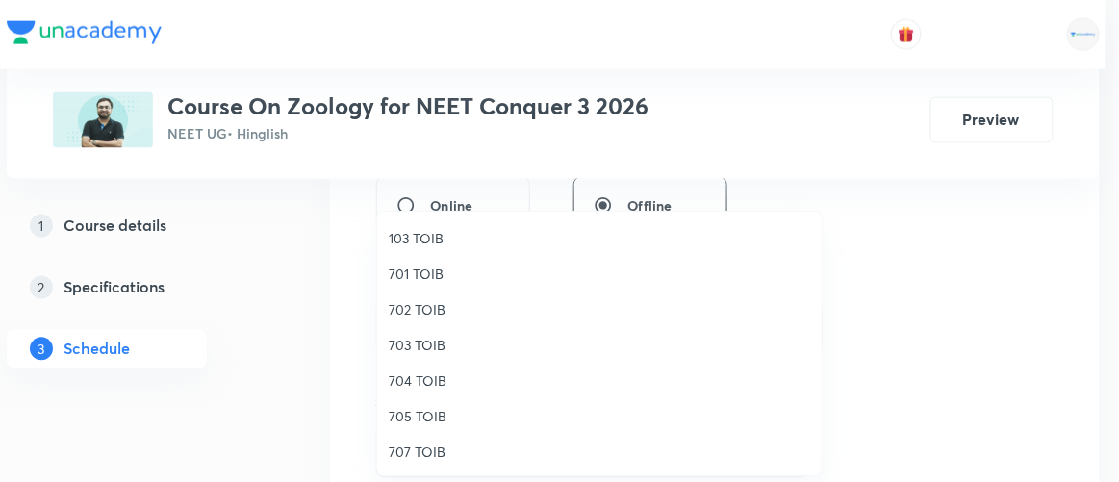
click at [414, 449] on span "707 TOIB" at bounding box center [599, 452] width 421 height 20
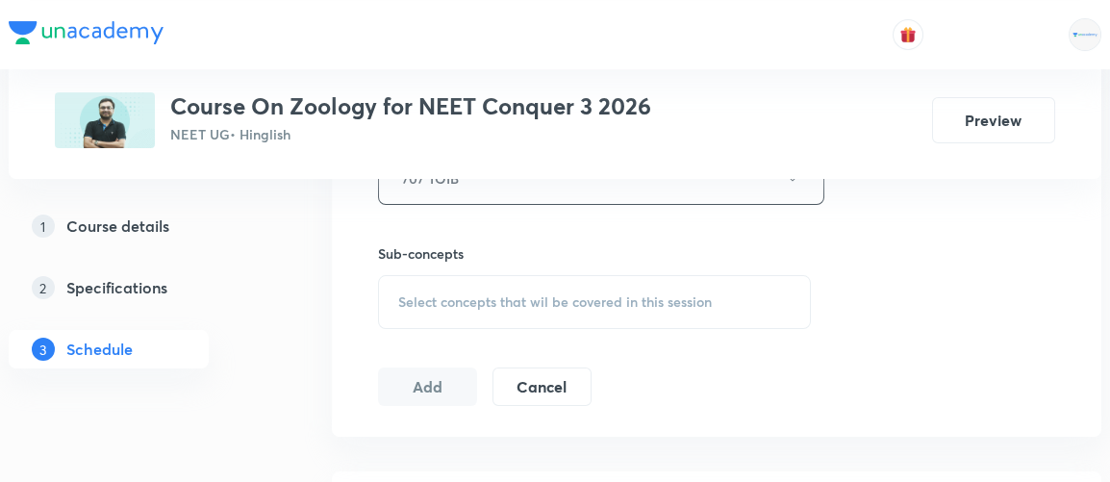
scroll to position [916, 0]
click at [625, 296] on span "Select concepts that wil be covered in this session" at bounding box center [555, 299] width 314 height 15
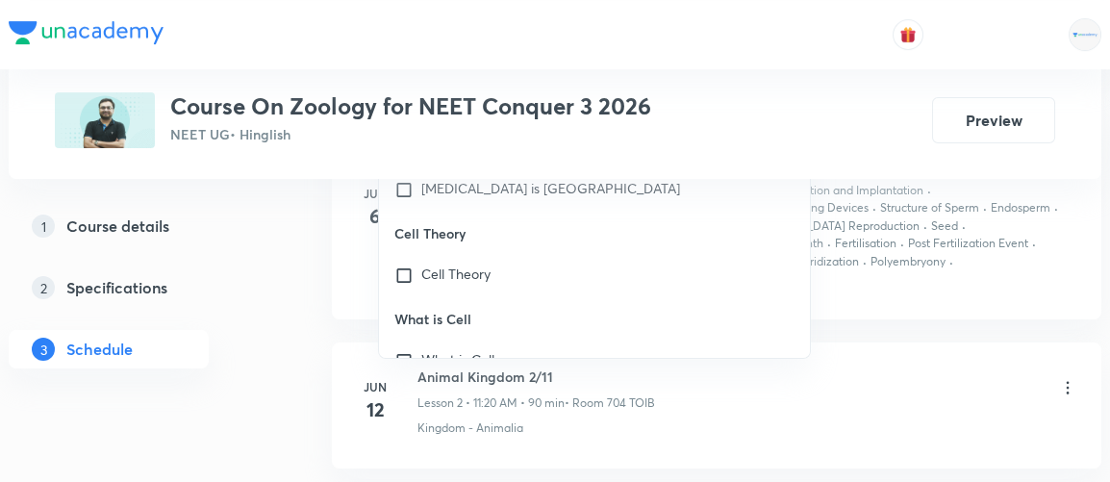
scroll to position [9357, 0]
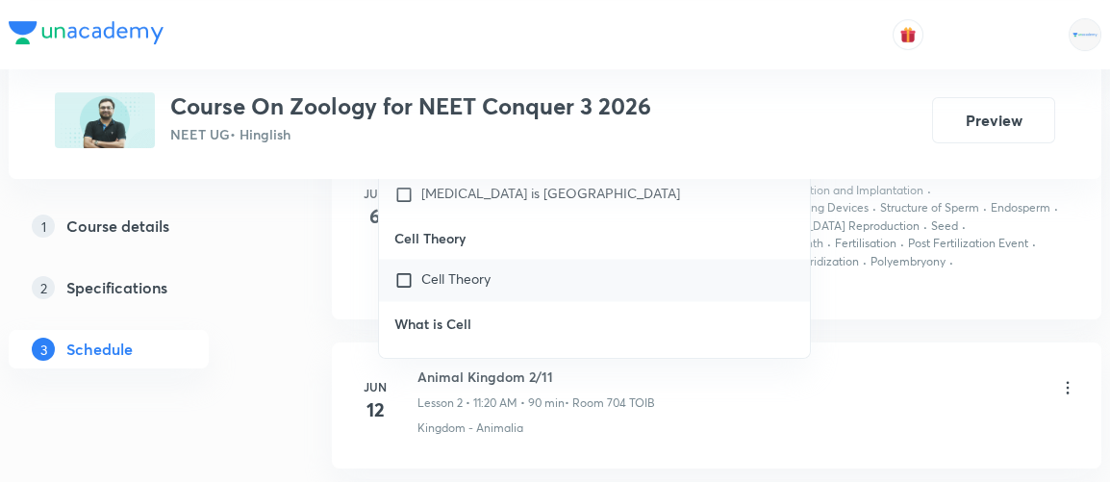
type input "body fluid"
click at [408, 270] on input "checkbox" at bounding box center [408, 279] width 27 height 19
checkbox input "true"
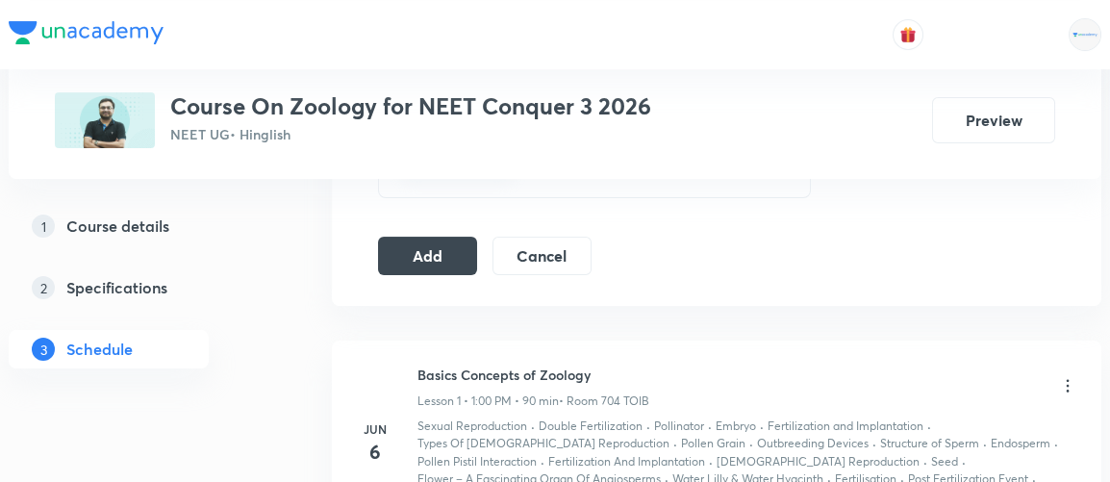
scroll to position [1062, 0]
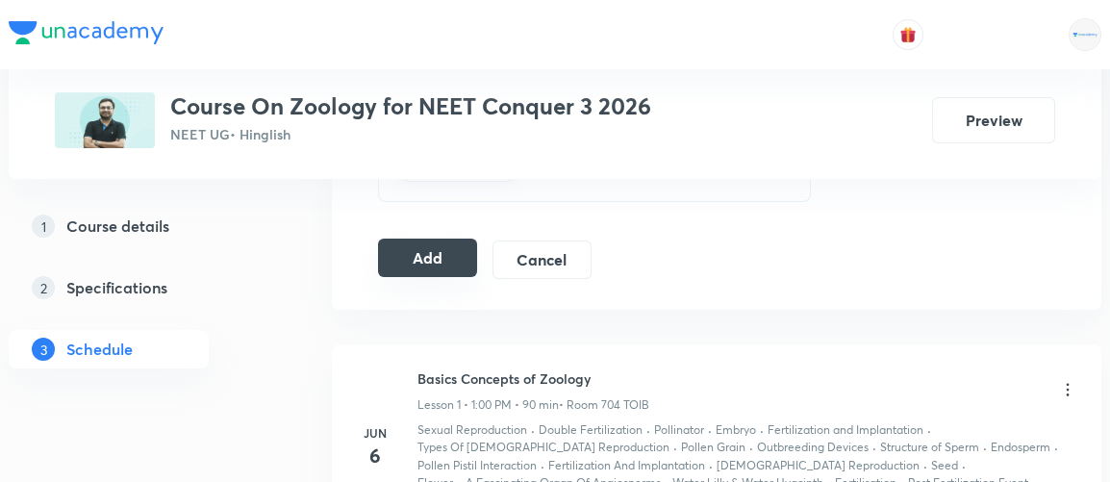
click at [441, 260] on button "Add" at bounding box center [427, 258] width 99 height 38
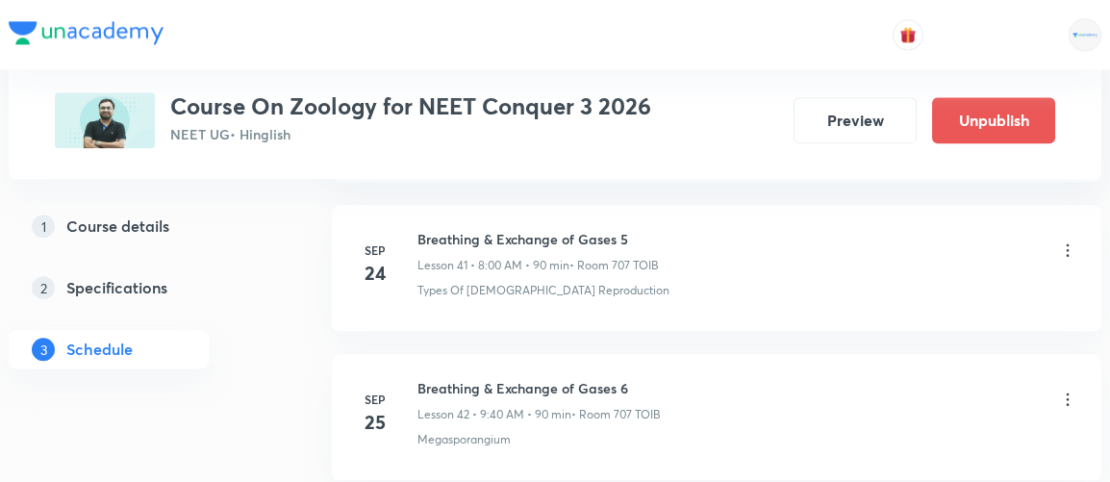
scroll to position [7242, 0]
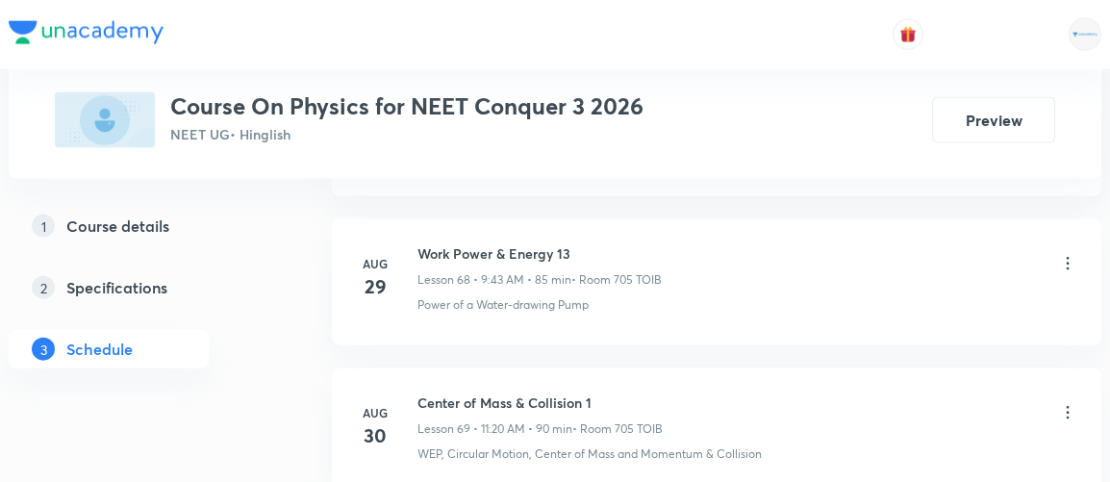
scroll to position [15184, 0]
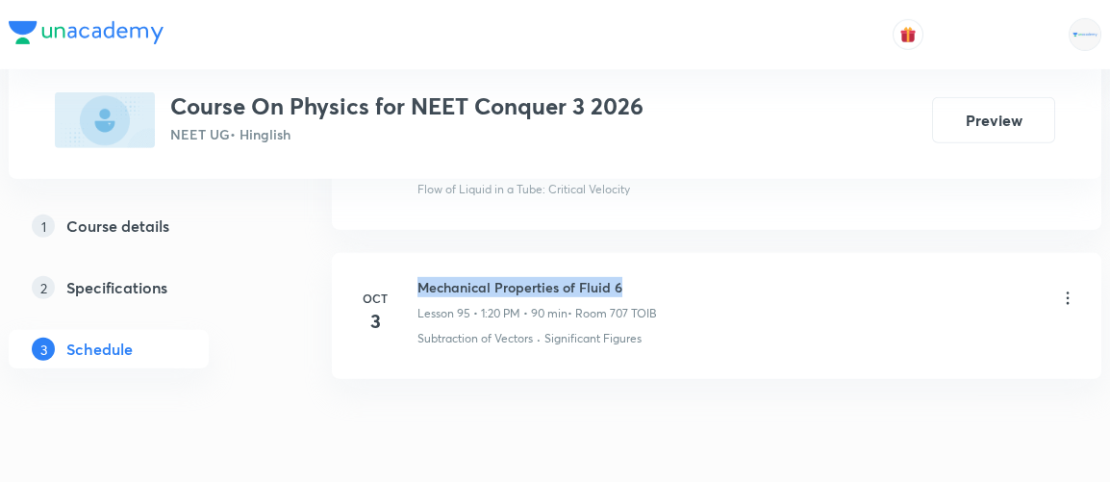
drag, startPoint x: 416, startPoint y: 205, endPoint x: 634, endPoint y: 219, distance: 218.9
click at [634, 277] on div "[DATE] Mechanical Properties of Fluid 6 Lesson 95 • 1:20 PM • 90 min • Room 707…" at bounding box center [717, 312] width 722 height 70
copy h6 "Mechanical Properties of Fluid 6"
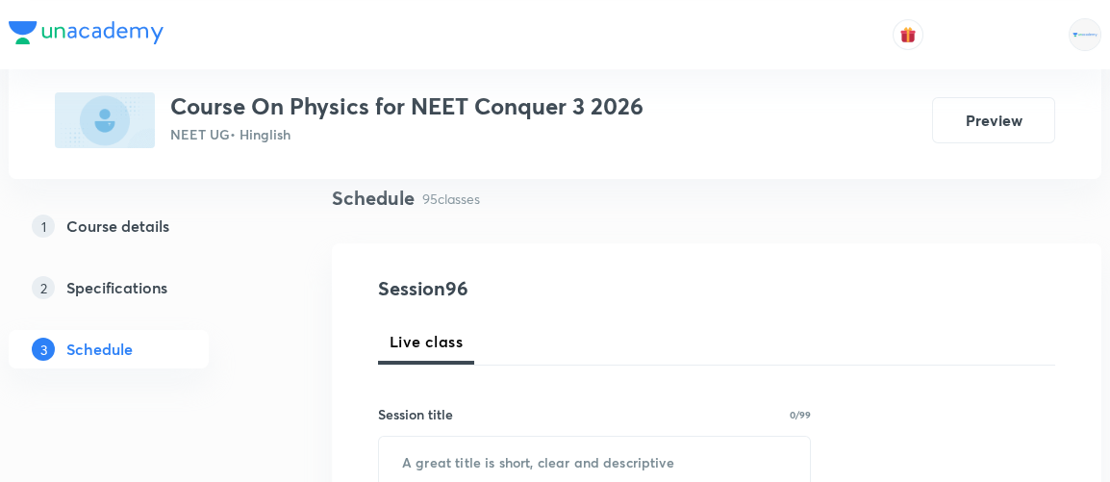
scroll to position [185, 0]
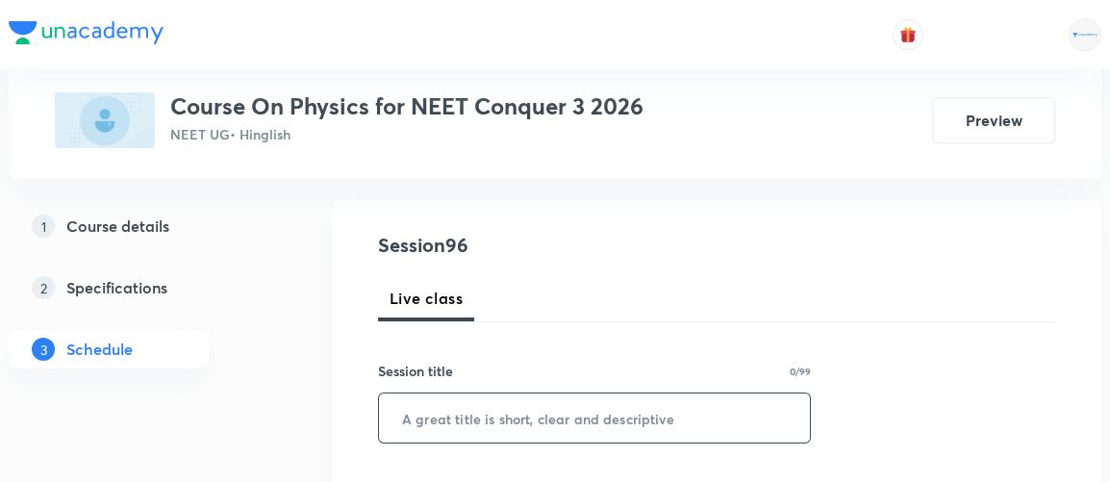
click at [523, 421] on input "text" at bounding box center [594, 418] width 431 height 49
paste input "Mechanical Properties of Fluid 6"
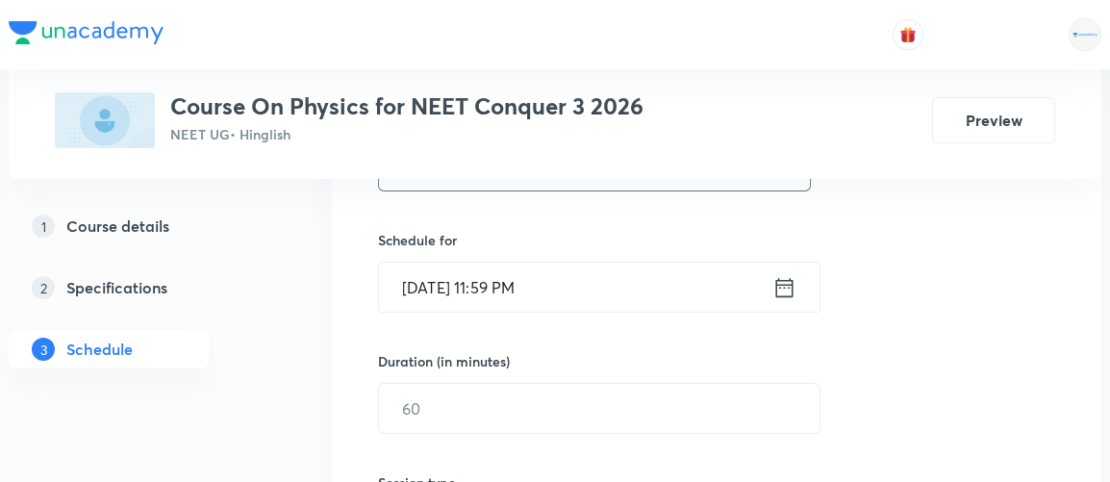
scroll to position [447, 0]
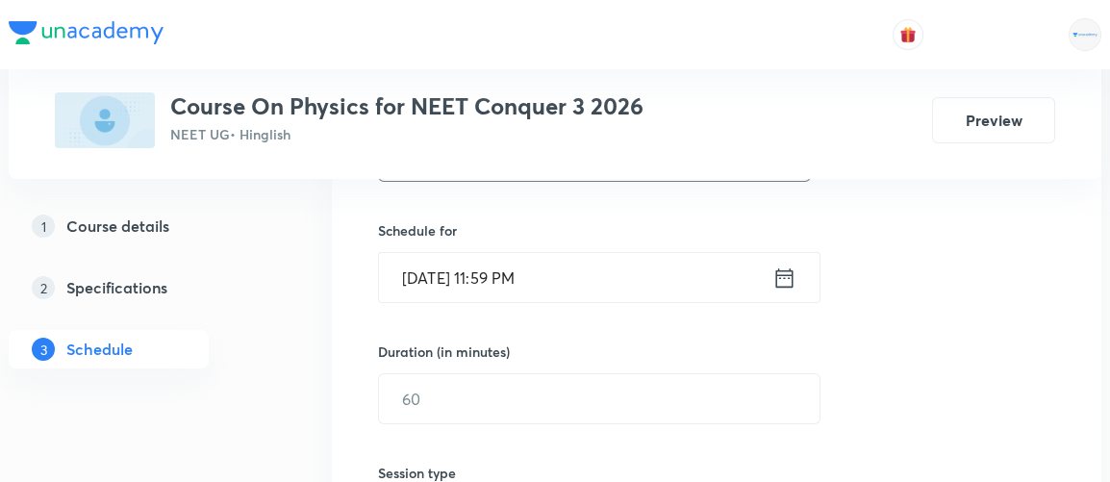
type input "Mechanical Properties of Solid"
click at [784, 278] on icon at bounding box center [785, 278] width 24 height 27
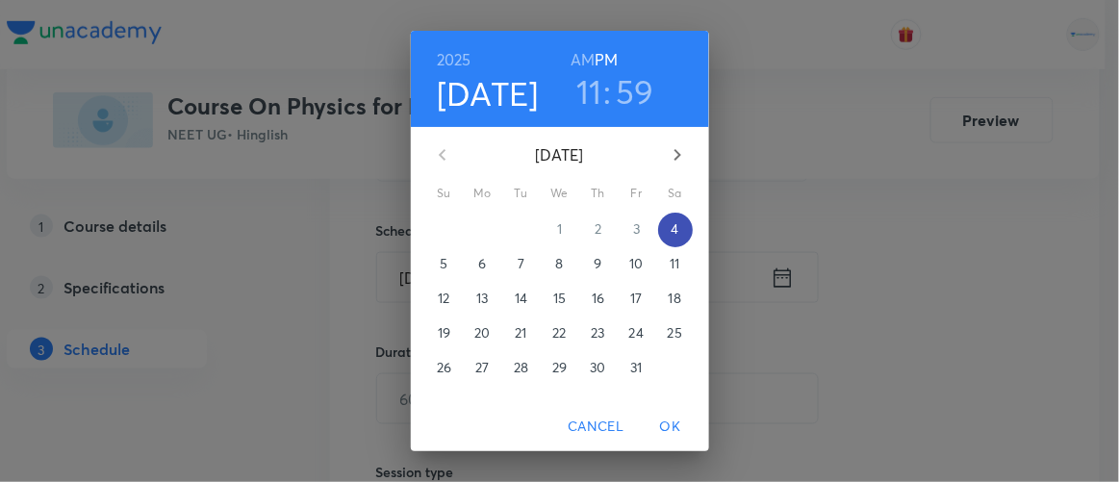
click at [663, 228] on span "4" at bounding box center [675, 228] width 35 height 19
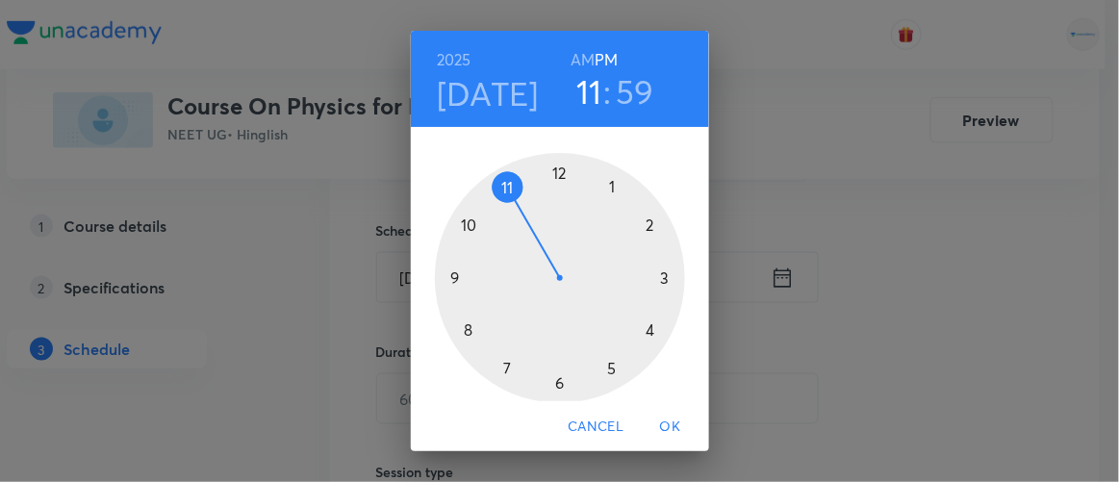
click at [605, 186] on div at bounding box center [560, 278] width 250 height 250
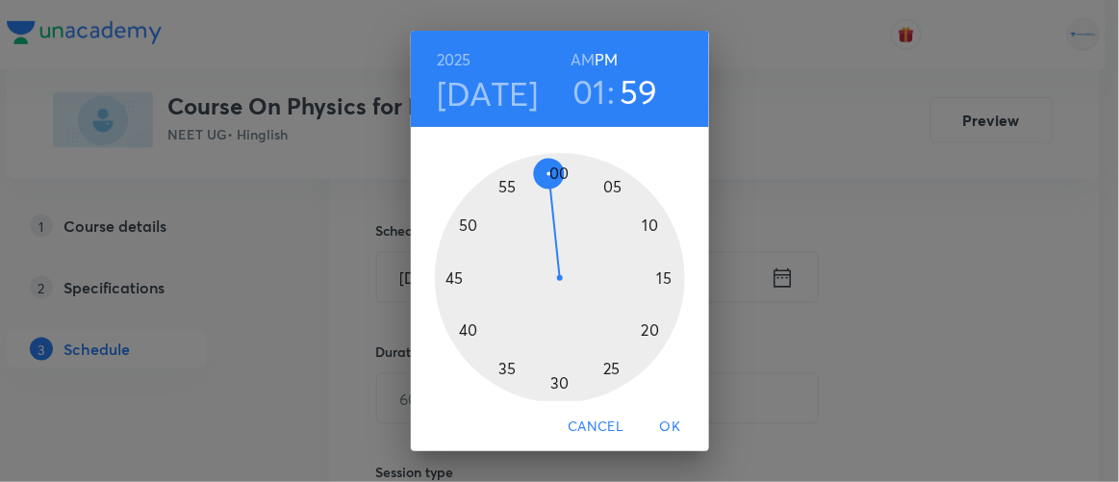
click at [554, 172] on div at bounding box center [560, 278] width 250 height 250
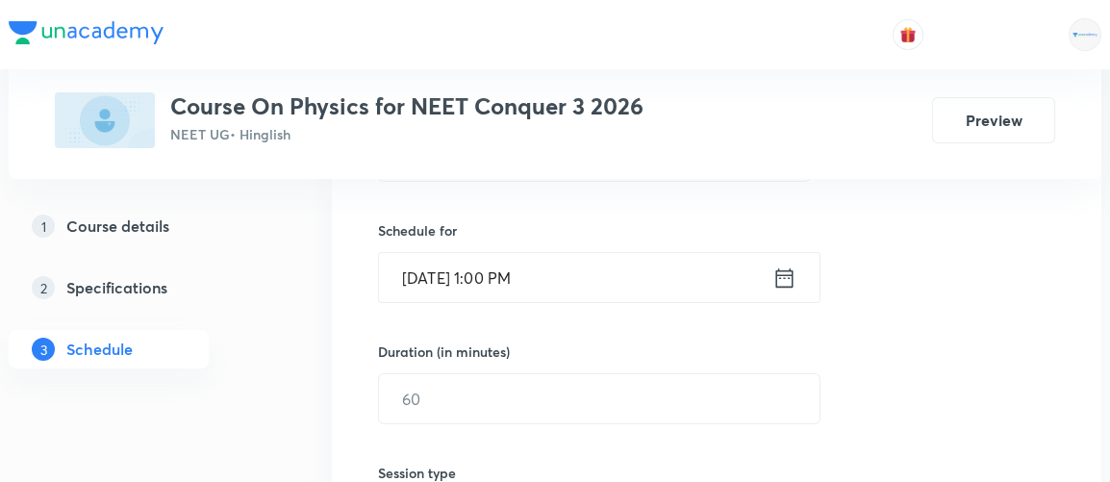
click at [783, 278] on icon at bounding box center [785, 278] width 24 height 27
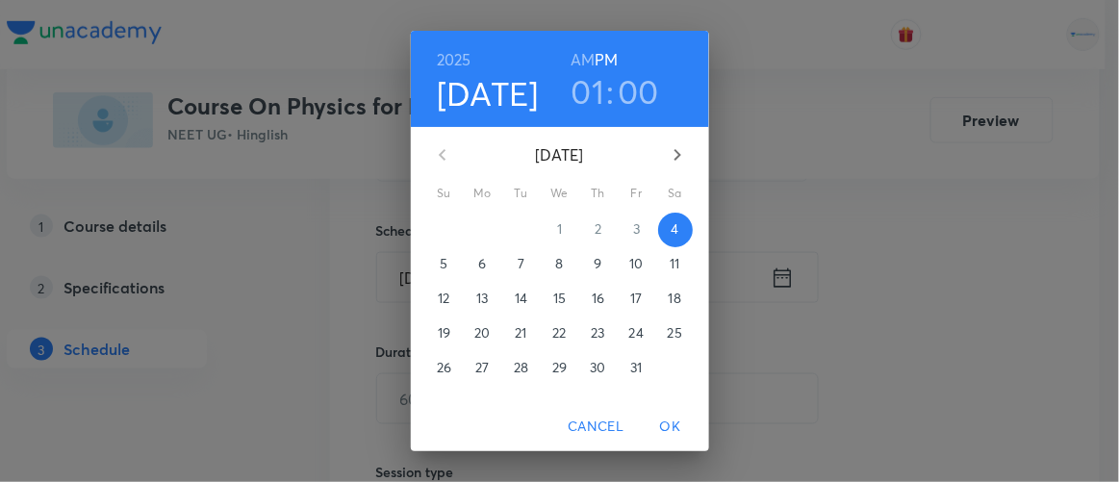
click at [625, 90] on h3 "00" at bounding box center [639, 91] width 41 height 40
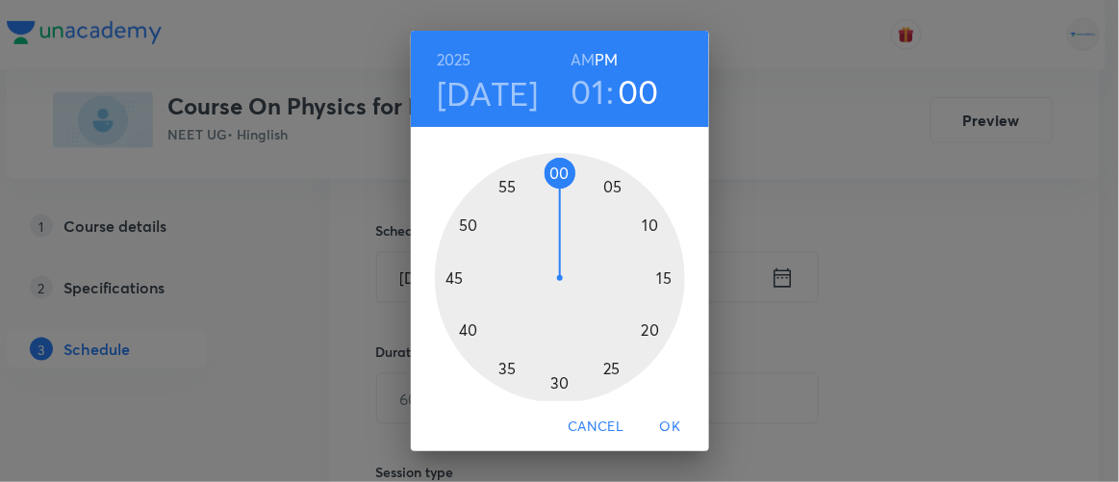
click at [642, 332] on div at bounding box center [560, 278] width 250 height 250
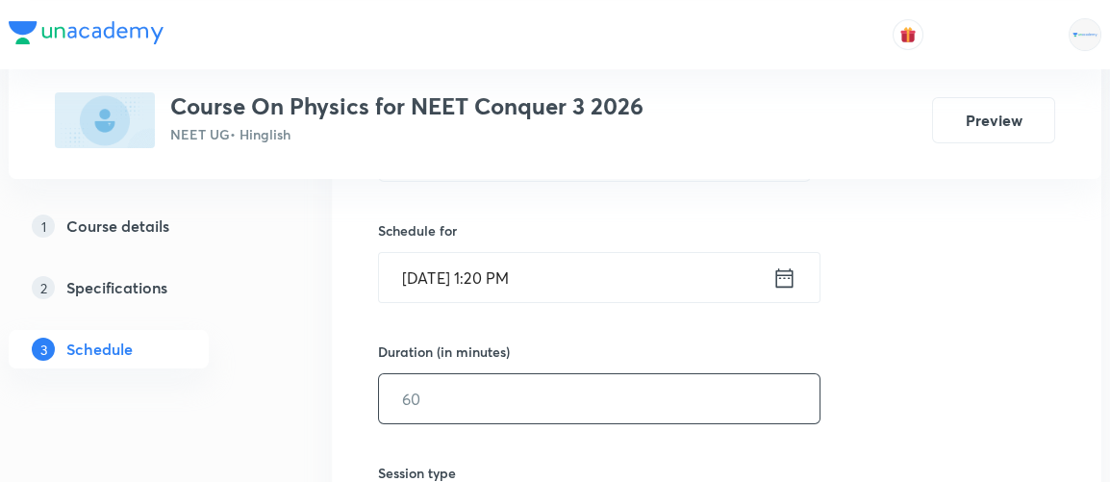
click at [463, 394] on input "text" at bounding box center [599, 398] width 441 height 49
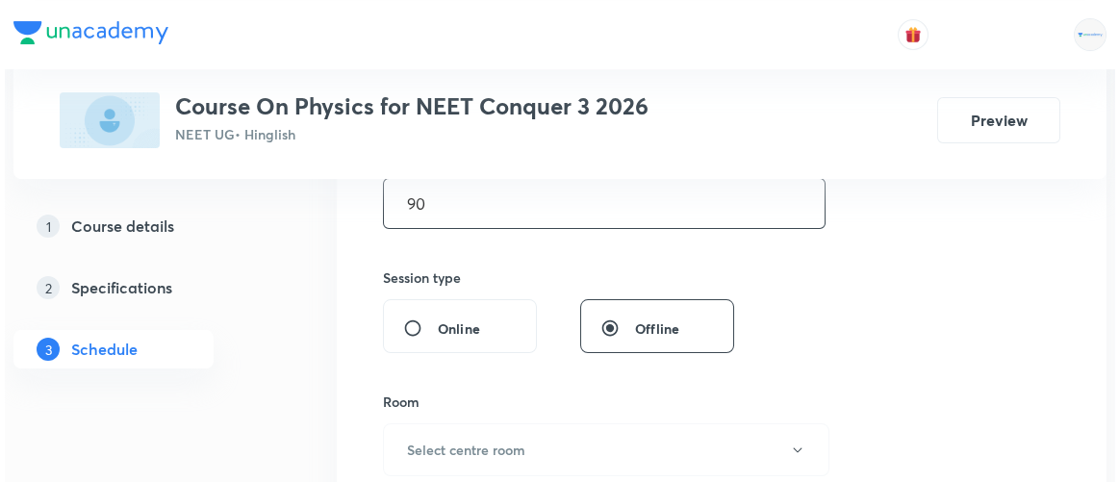
scroll to position [643, 0]
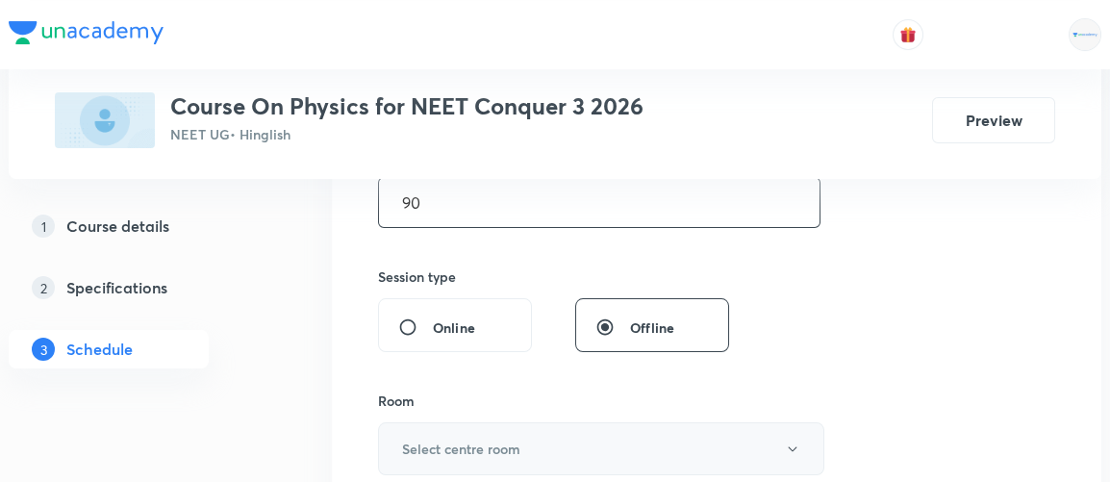
type input "90"
click at [460, 448] on h6 "Select centre room" at bounding box center [461, 449] width 118 height 20
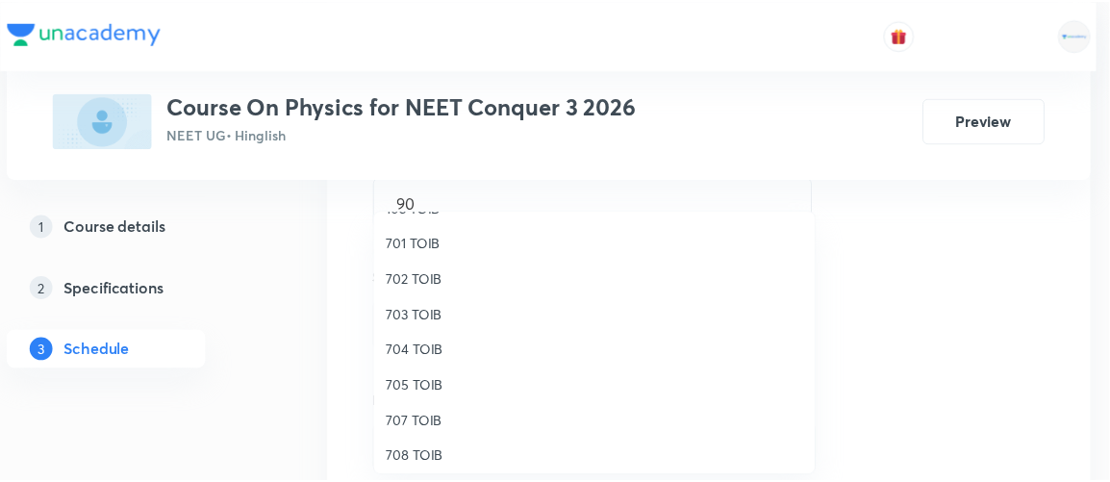
scroll to position [177, 0]
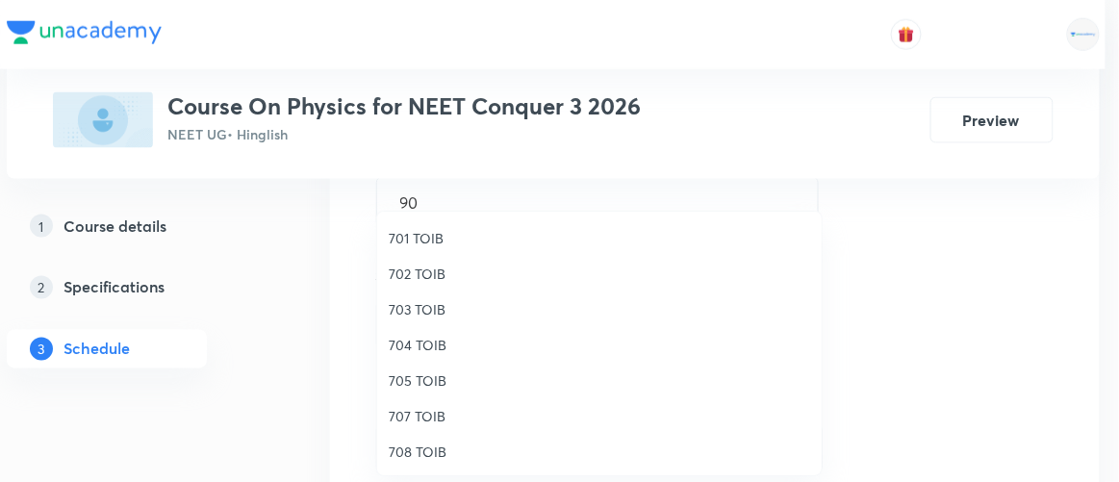
click at [393, 417] on span "707 TOIB" at bounding box center [599, 416] width 421 height 20
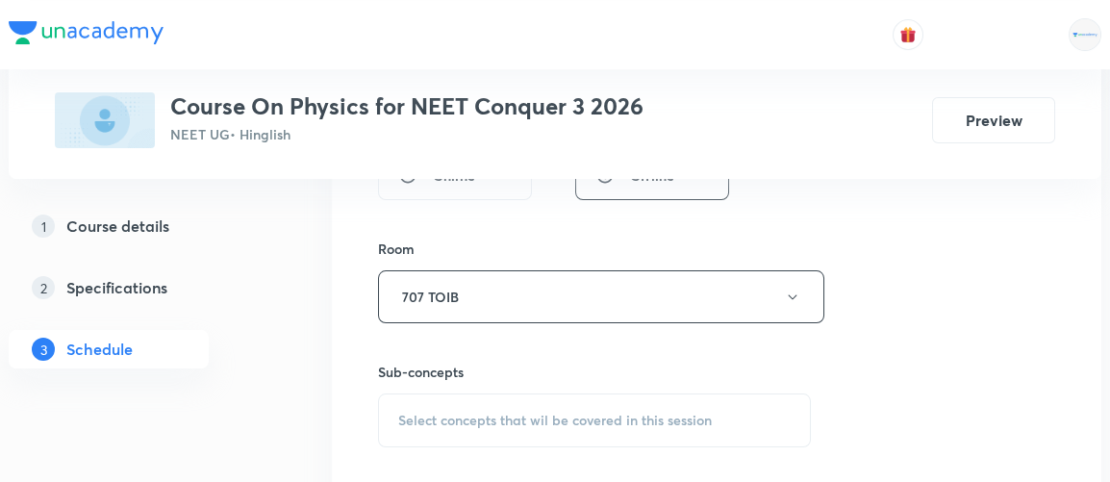
scroll to position [798, 0]
click at [478, 421] on span "Select concepts that wil be covered in this session" at bounding box center [555, 417] width 314 height 15
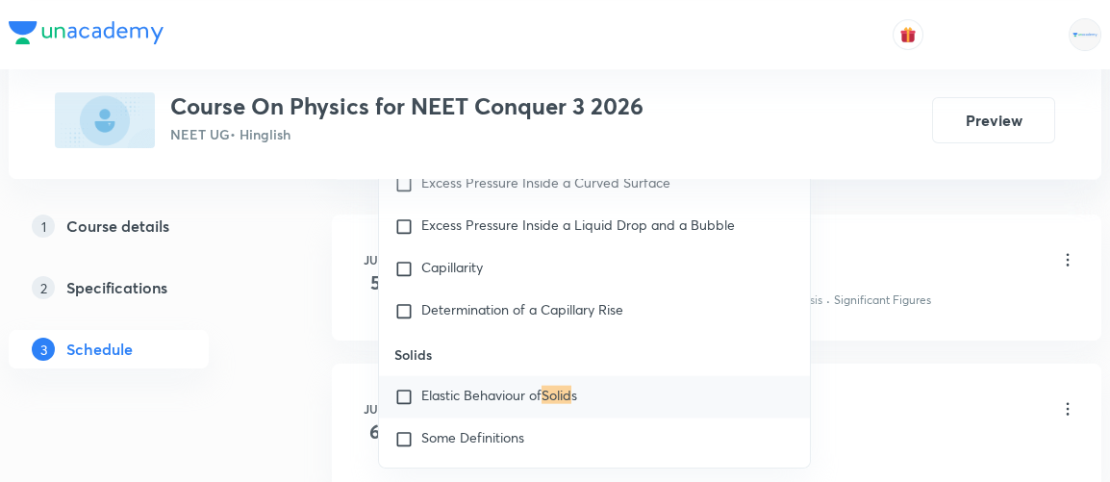
scroll to position [1172, 0]
type input "solid"
click at [408, 428] on input "checkbox" at bounding box center [408, 437] width 27 height 19
checkbox input "true"
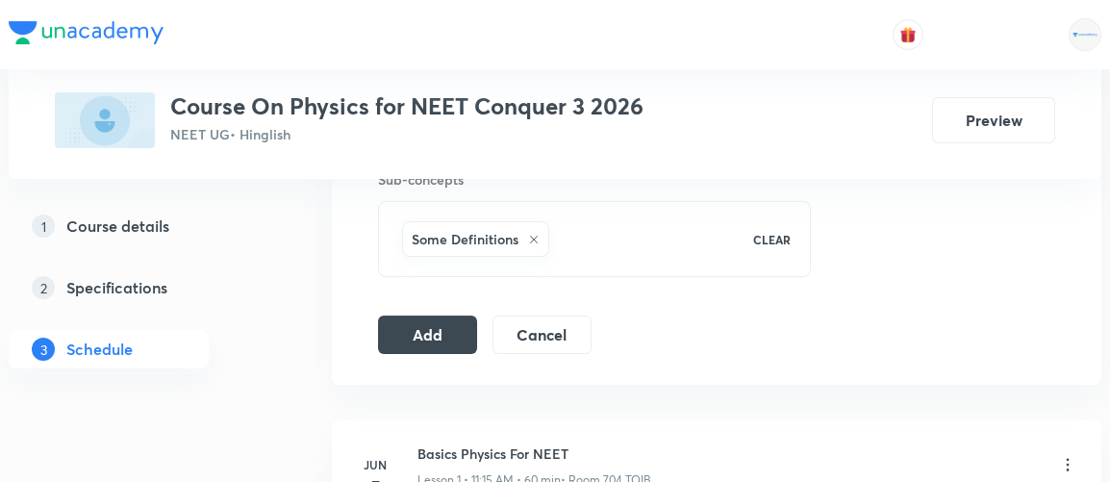
scroll to position [984, 0]
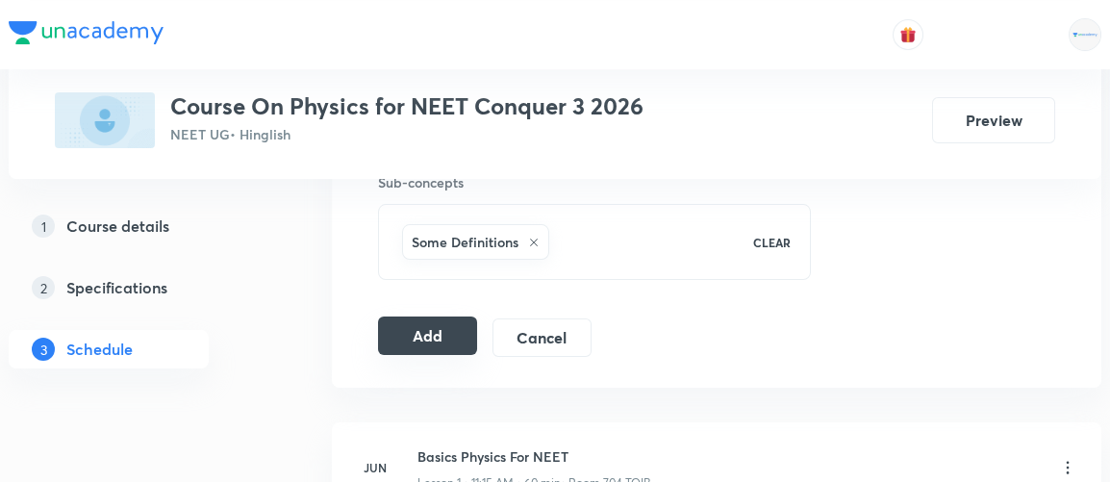
click at [421, 332] on button "Add" at bounding box center [427, 336] width 99 height 38
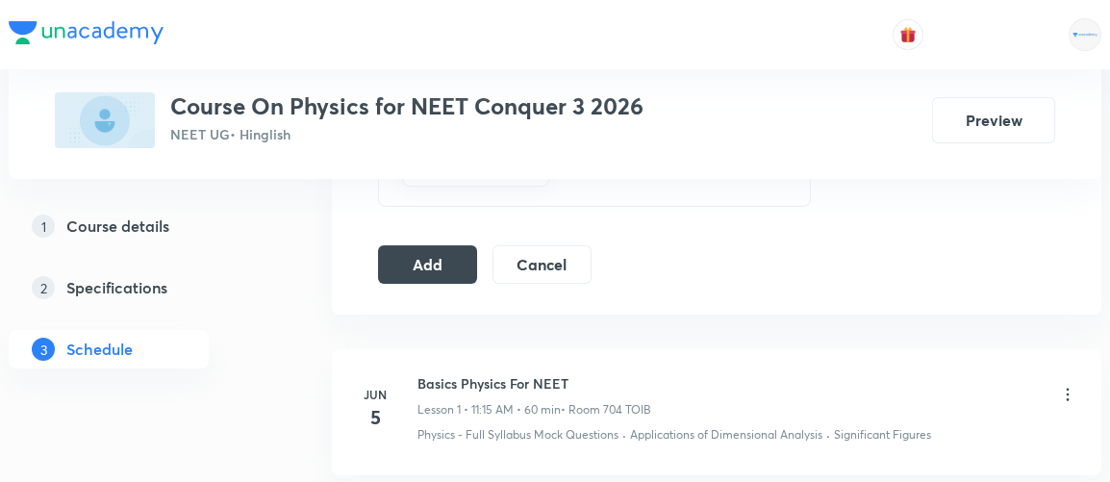
scroll to position [1045, 0]
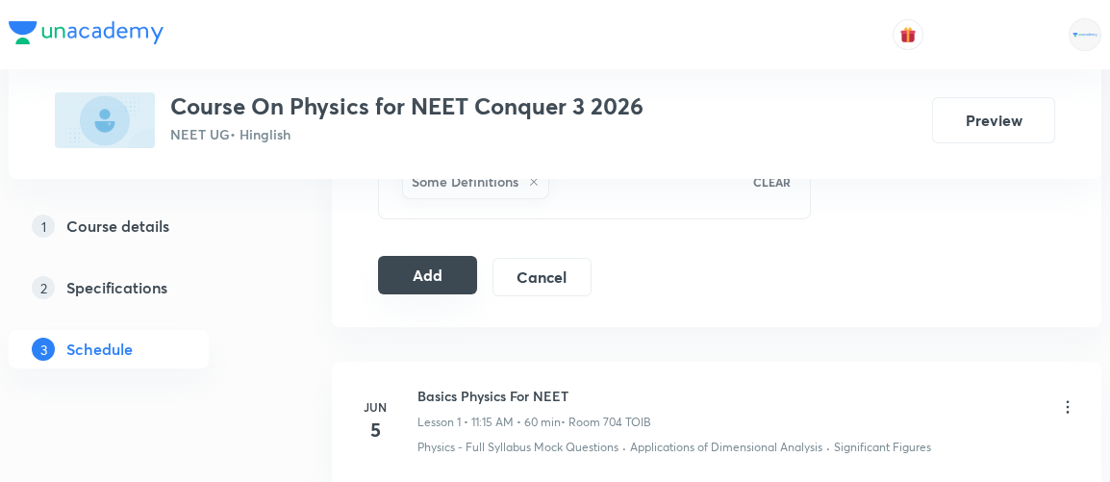
click at [426, 285] on button "Add" at bounding box center [427, 275] width 99 height 38
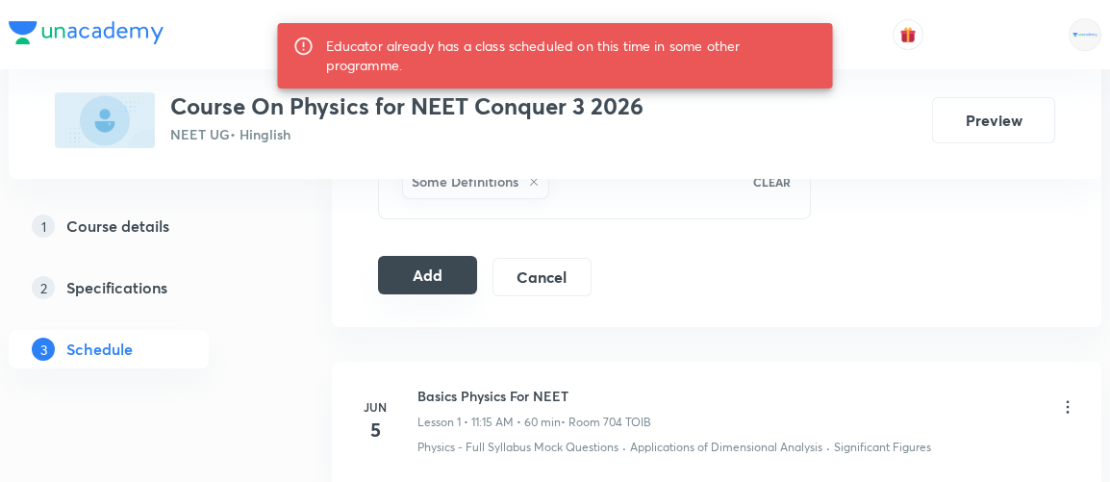
click at [414, 270] on button "Add" at bounding box center [427, 275] width 99 height 38
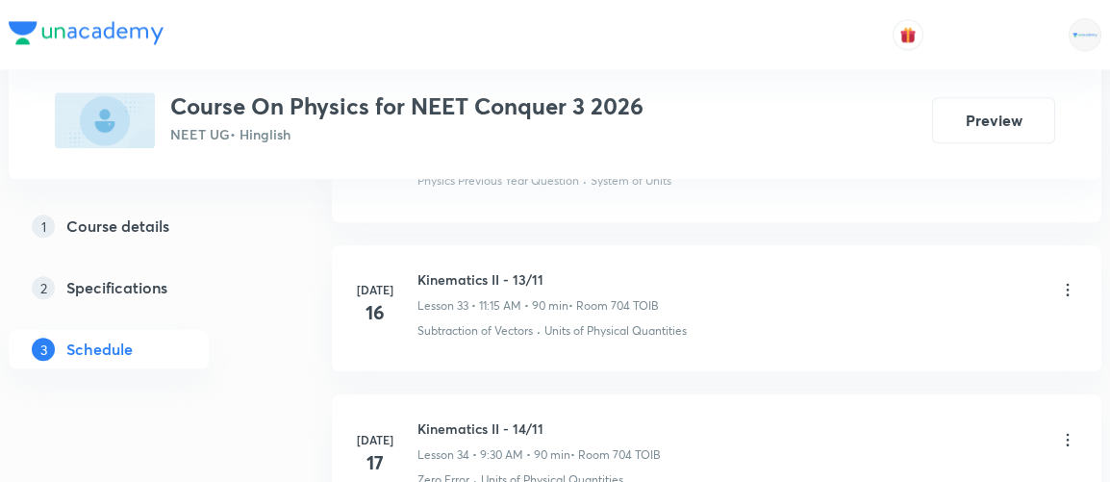
scroll to position [6768, 0]
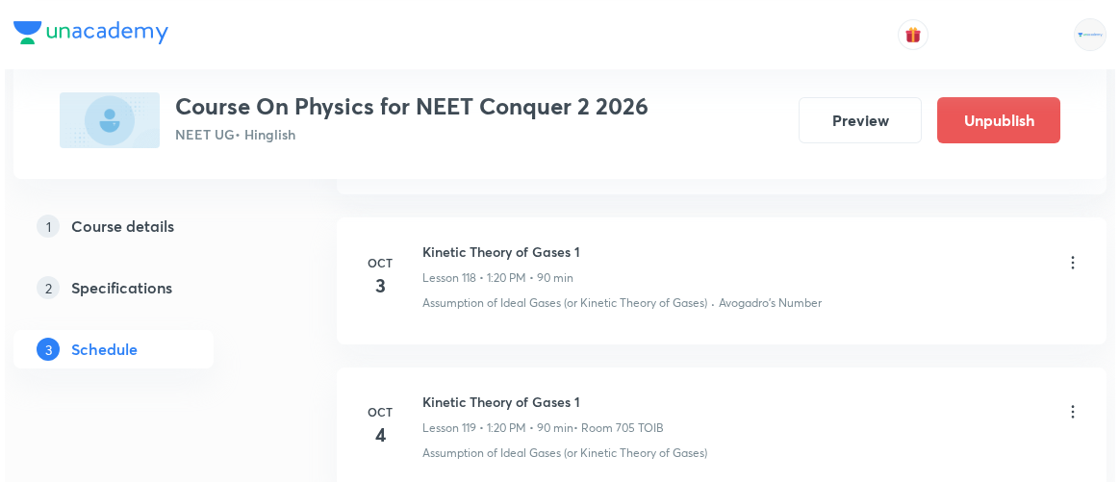
scroll to position [18730, 0]
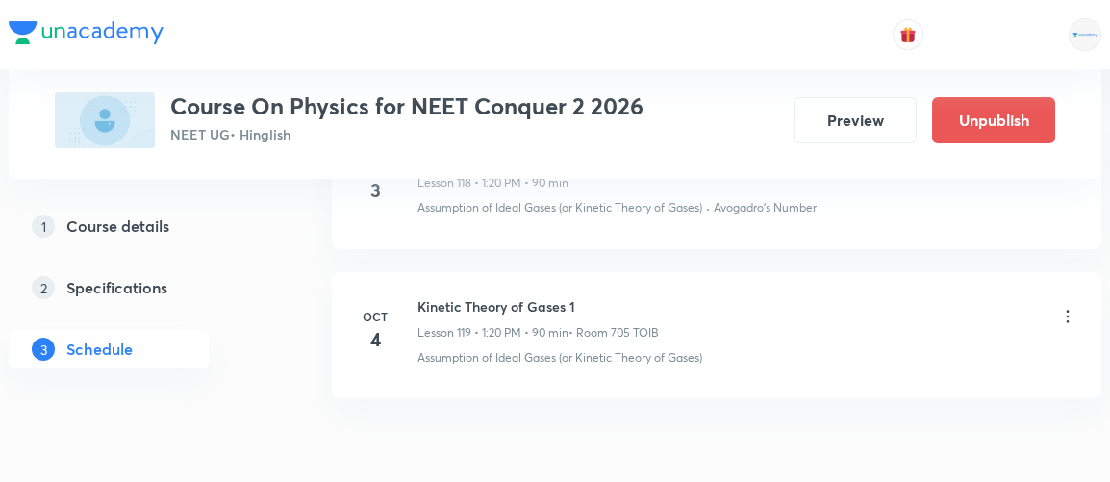
click at [1069, 307] on icon at bounding box center [1068, 316] width 19 height 19
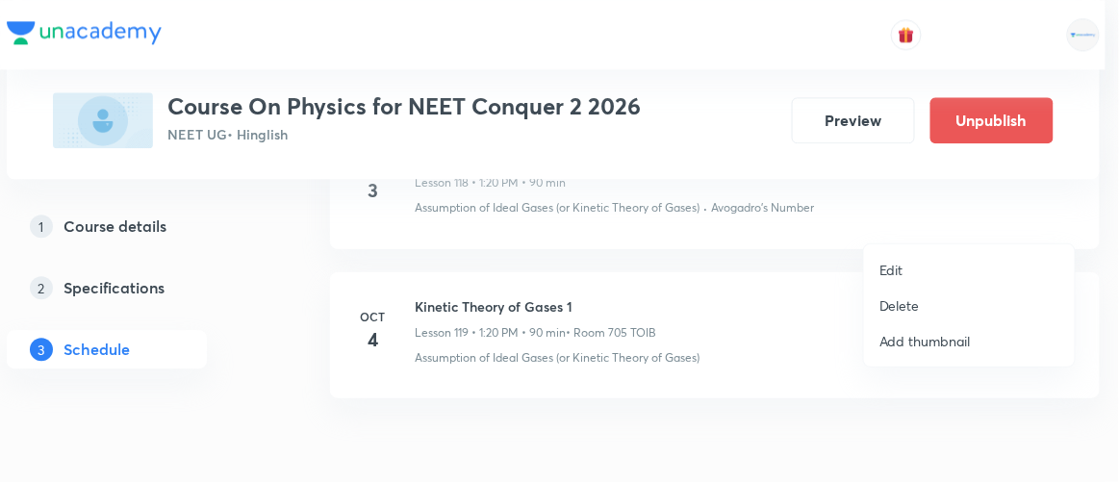
click at [895, 267] on p "Edit" at bounding box center [892, 270] width 24 height 20
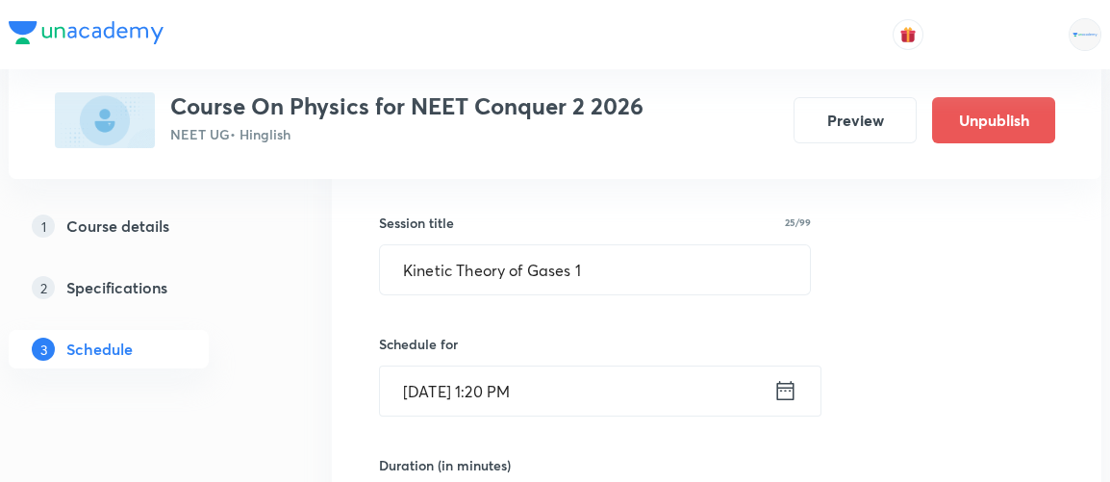
scroll to position [17941, 0]
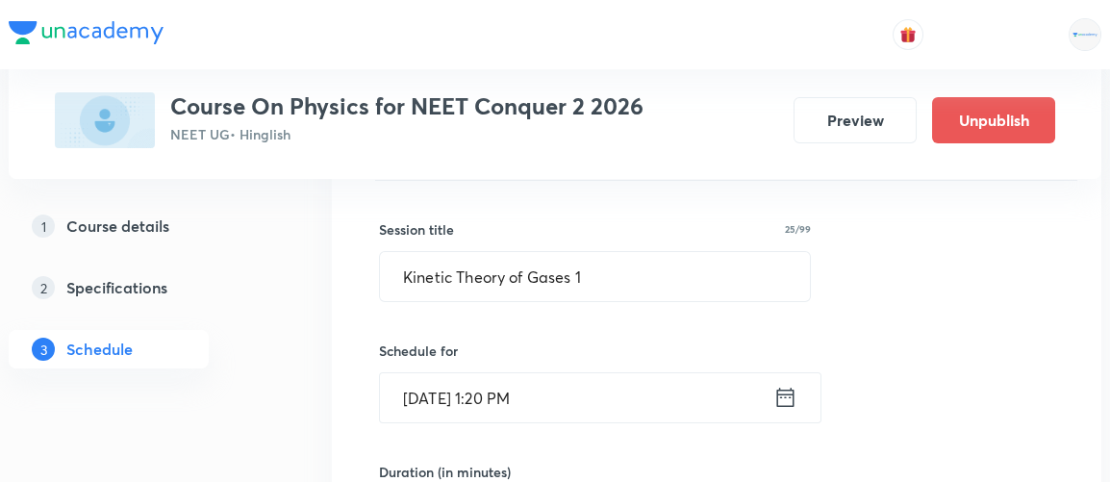
click at [784, 384] on icon at bounding box center [786, 397] width 24 height 27
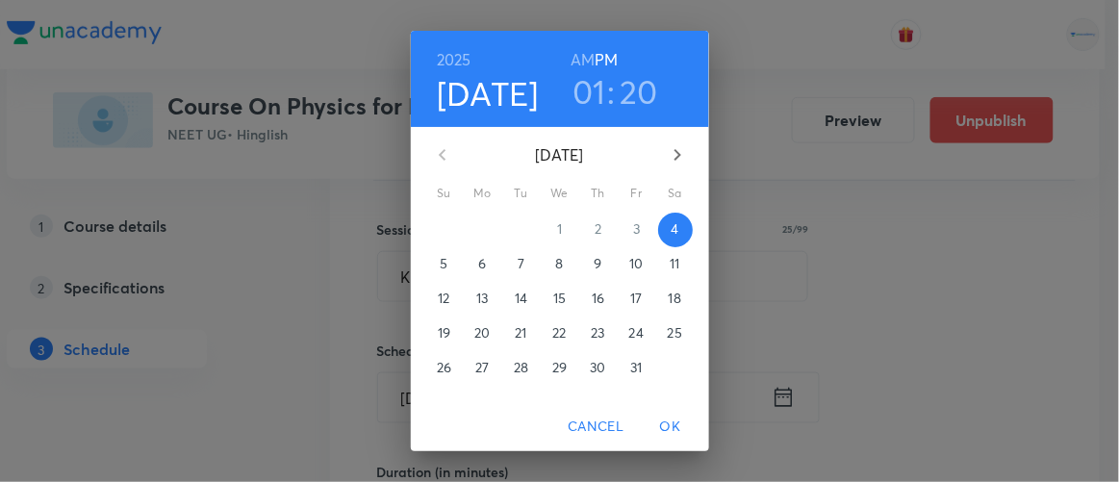
click at [590, 89] on h3 "01" at bounding box center [590, 91] width 34 height 40
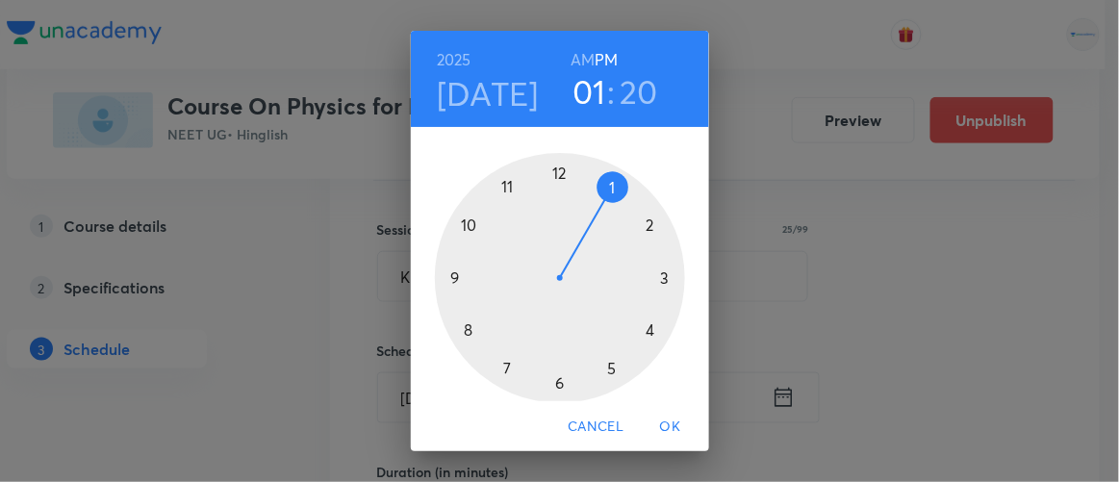
click at [571, 58] on h6 "AM" at bounding box center [583, 59] width 24 height 27
click at [498, 178] on div at bounding box center [560, 278] width 250 height 250
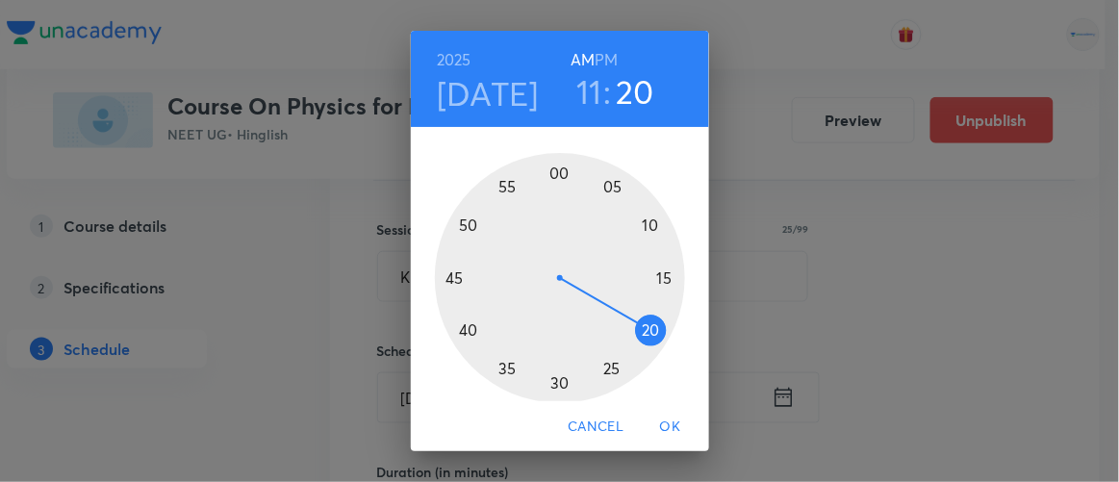
click at [683, 424] on span "OK" at bounding box center [671, 427] width 46 height 24
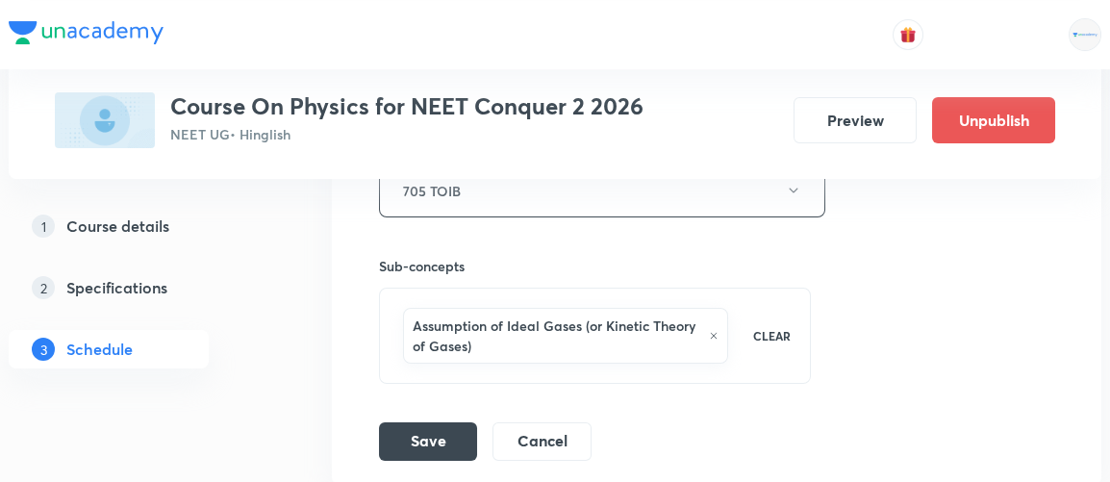
scroll to position [18521, 0]
click at [439, 419] on button "Save" at bounding box center [428, 438] width 98 height 38
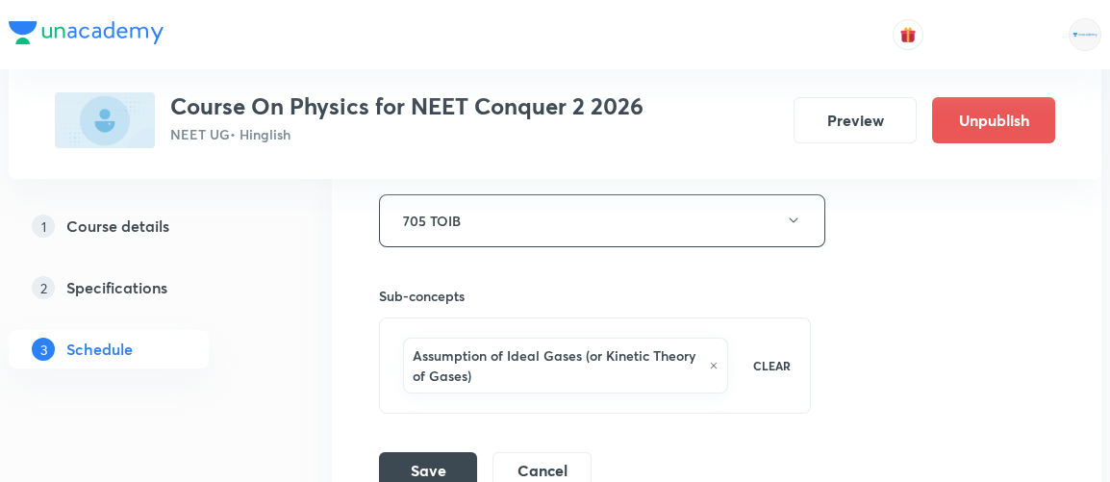
scroll to position [18498, 0]
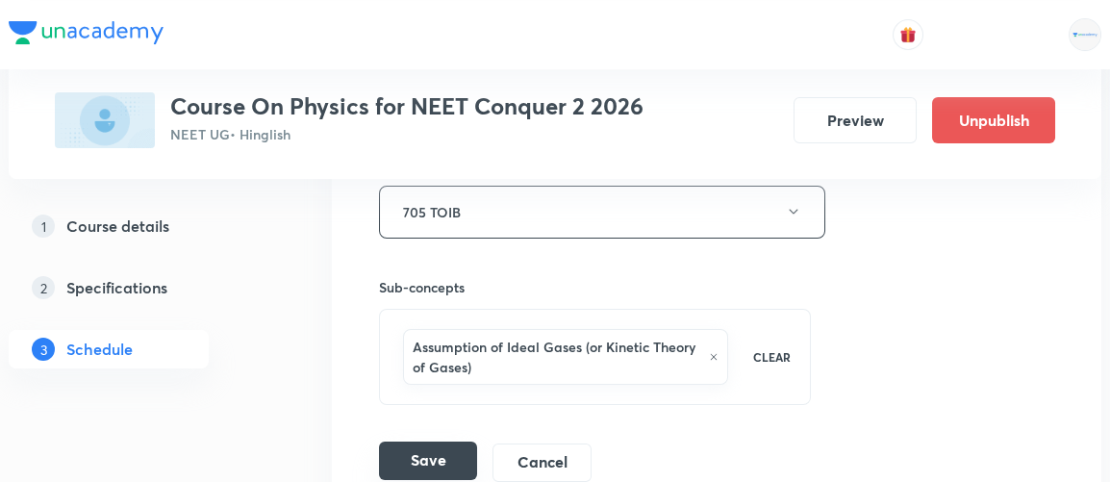
click at [424, 442] on button "Save" at bounding box center [428, 461] width 98 height 38
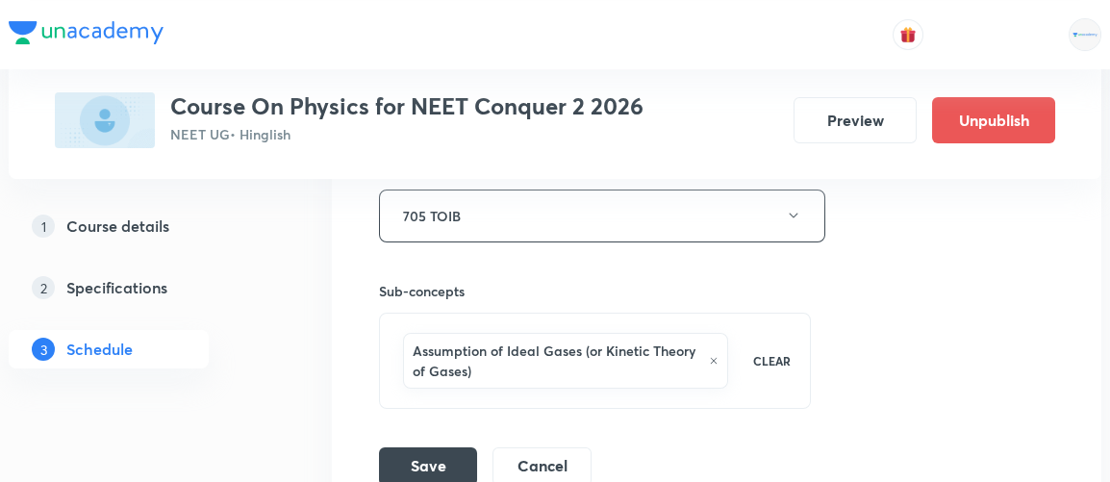
scroll to position [18604, 0]
